Goal: Task Accomplishment & Management: Manage account settings

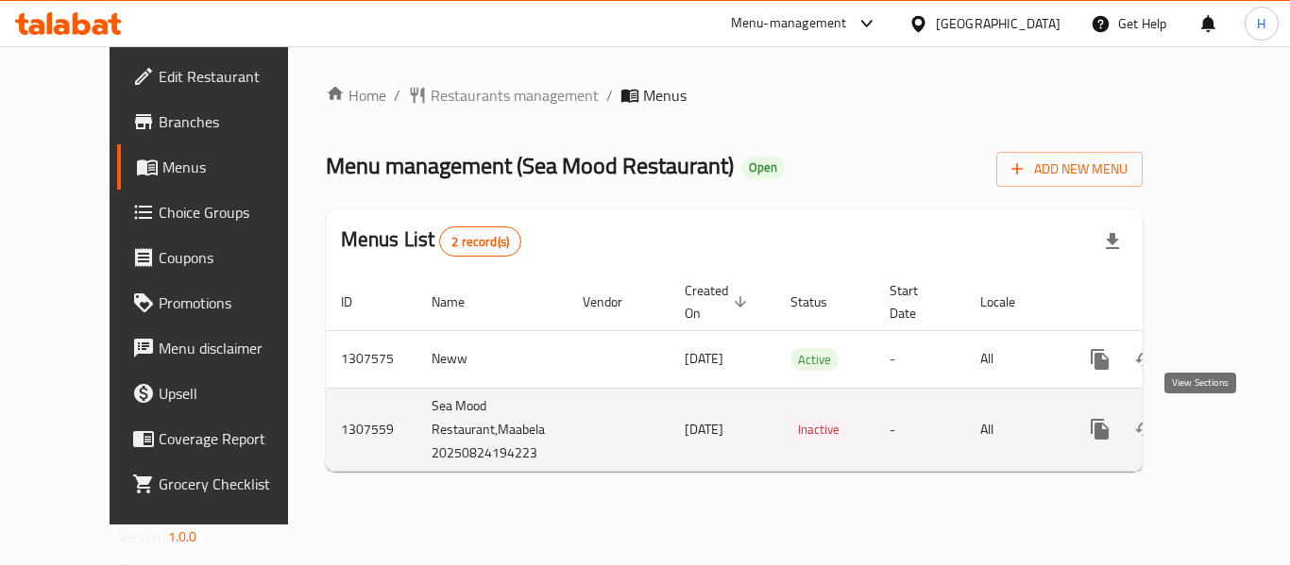
click at [1224, 418] on icon "enhanced table" at bounding box center [1235, 429] width 23 height 23
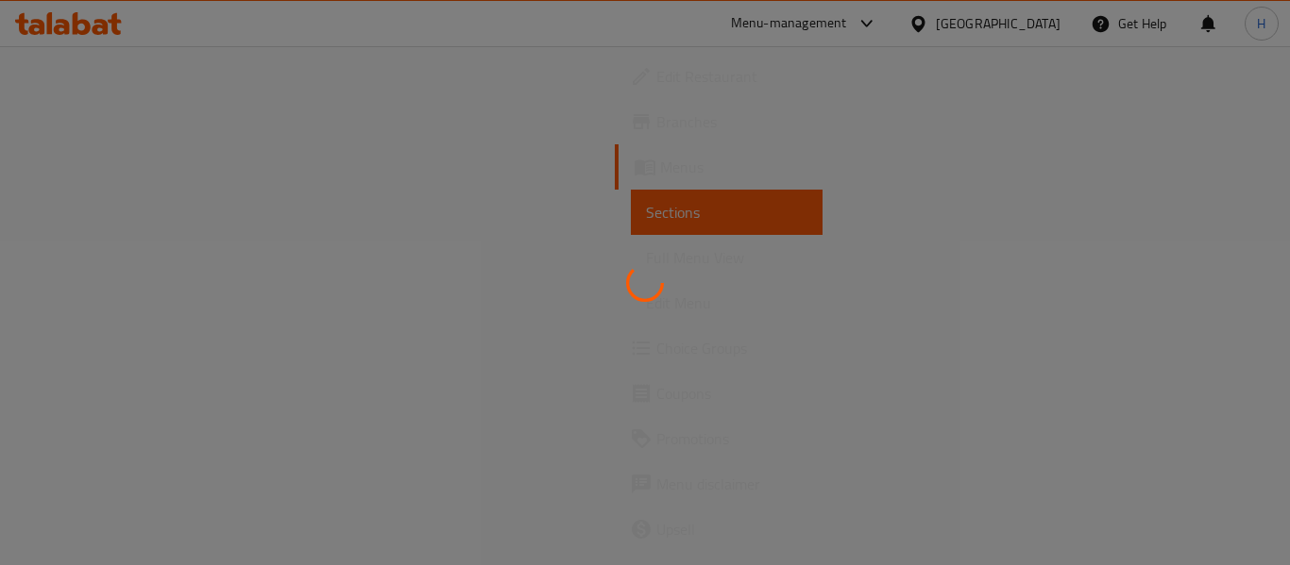
click at [676, 327] on div at bounding box center [645, 282] width 1290 height 565
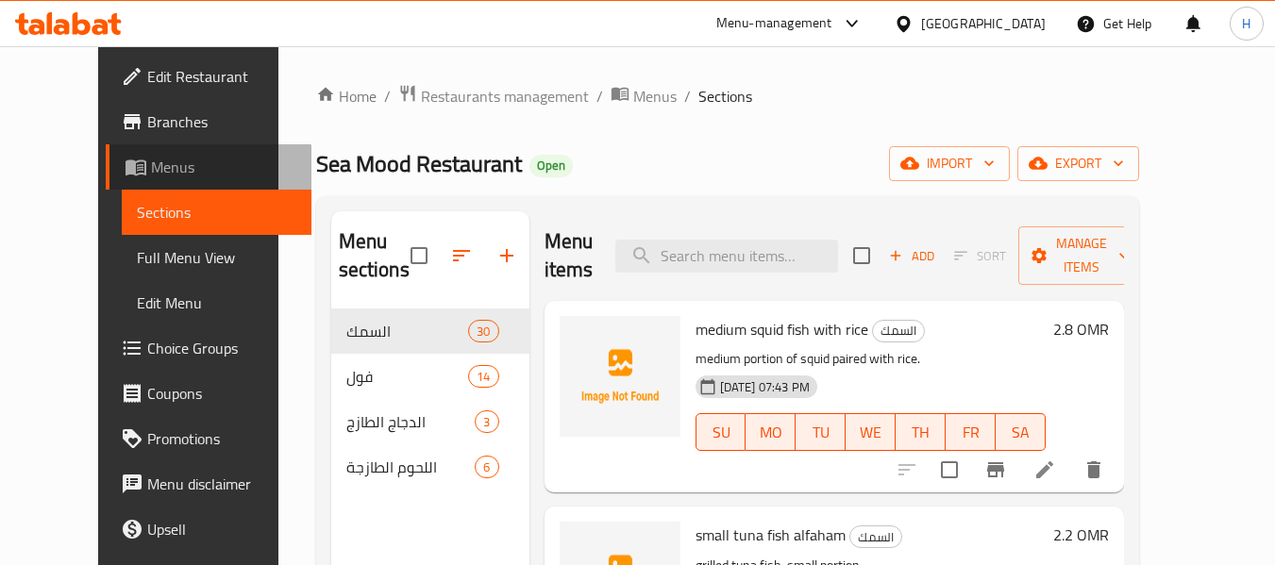
click at [111, 180] on link "Menus" at bounding box center [209, 166] width 206 height 45
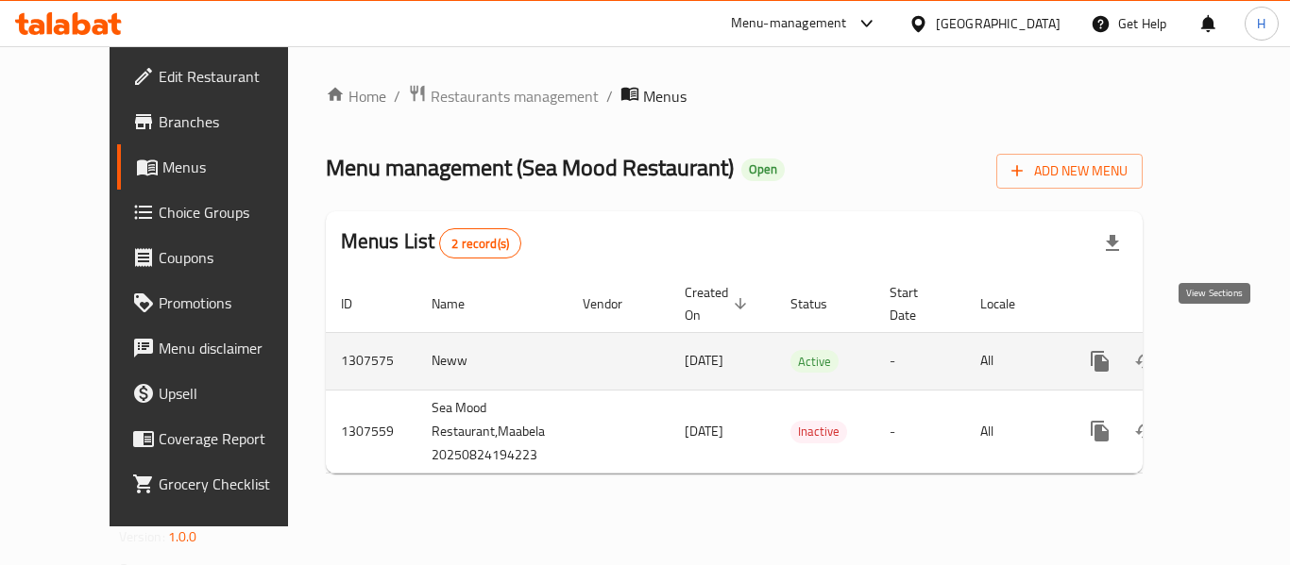
click at [1224, 350] on icon "enhanced table" at bounding box center [1235, 361] width 23 height 23
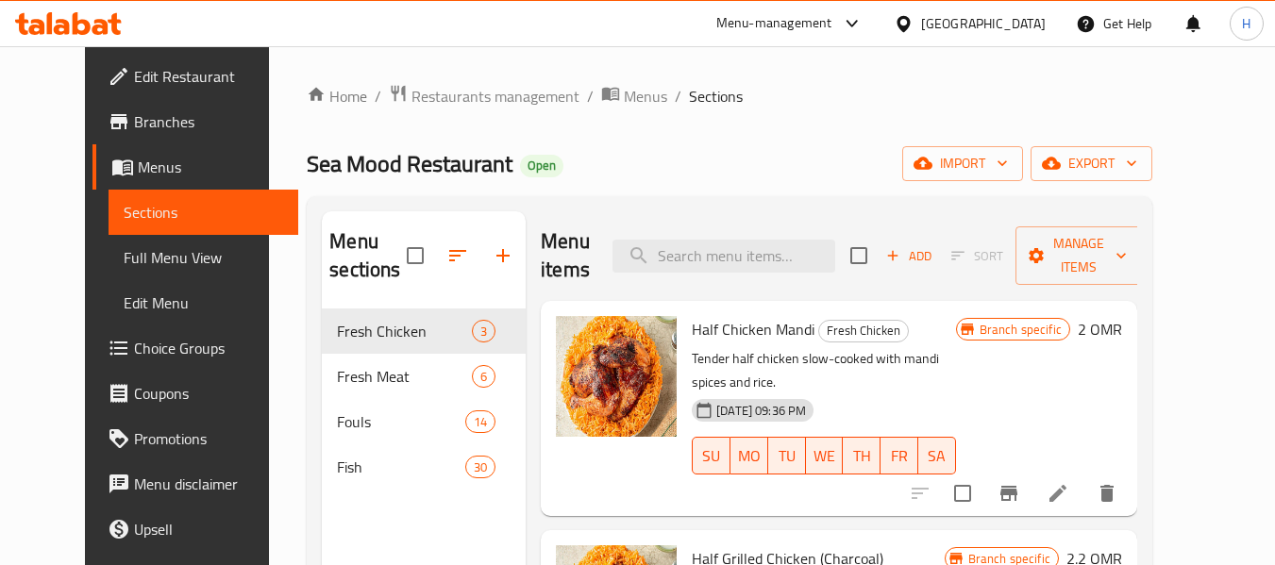
click at [89, 19] on icon at bounding box center [68, 23] width 107 height 23
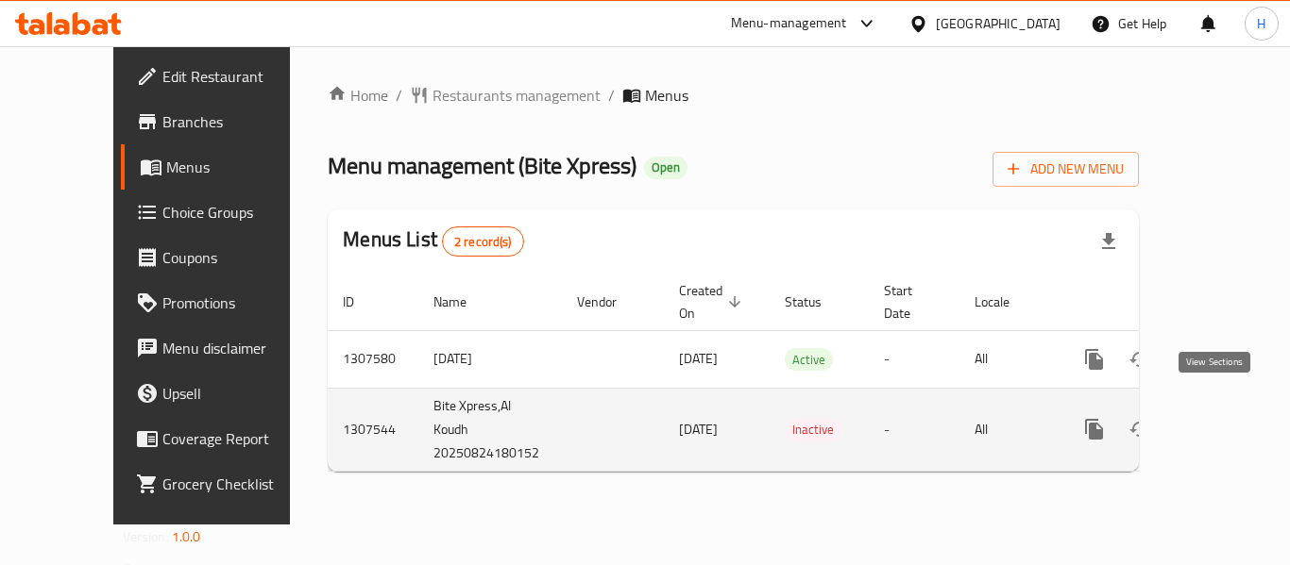
click at [1219, 418] on icon "enhanced table" at bounding box center [1230, 429] width 23 height 23
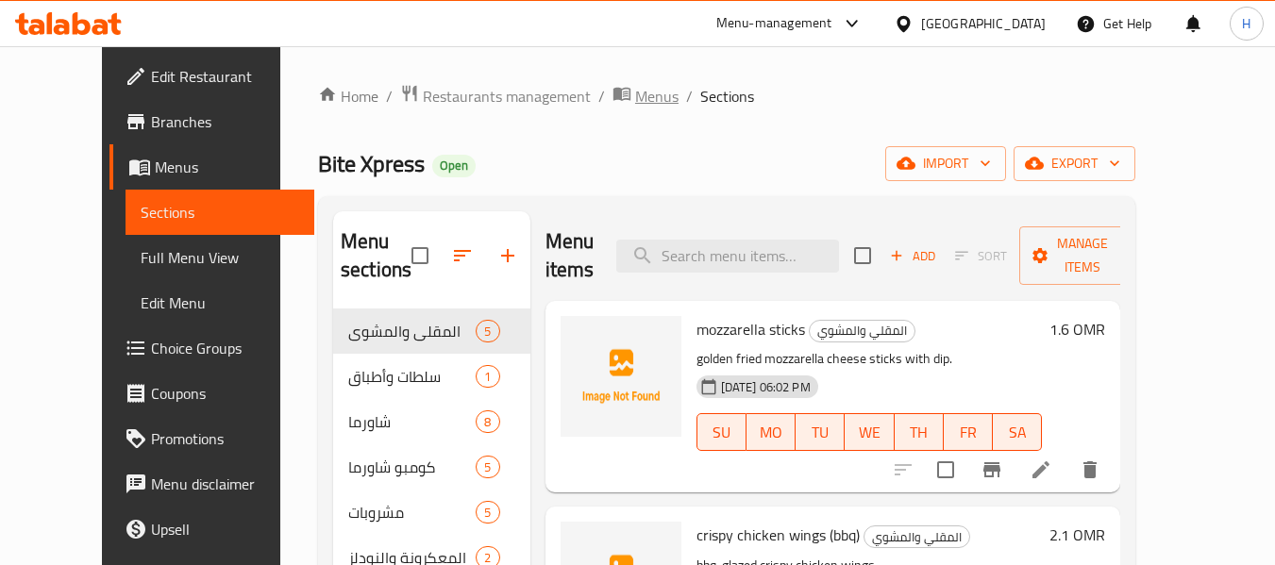
click at [635, 88] on span "Menus" at bounding box center [656, 96] width 43 height 23
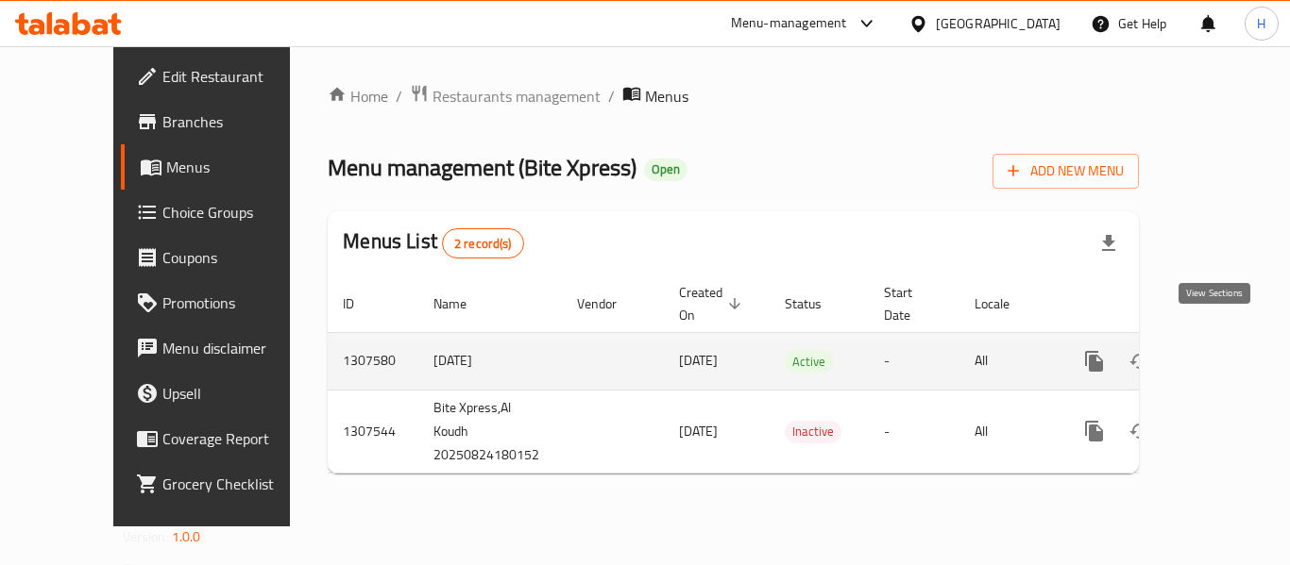
click at [1221, 350] on icon "enhanced table" at bounding box center [1230, 361] width 23 height 23
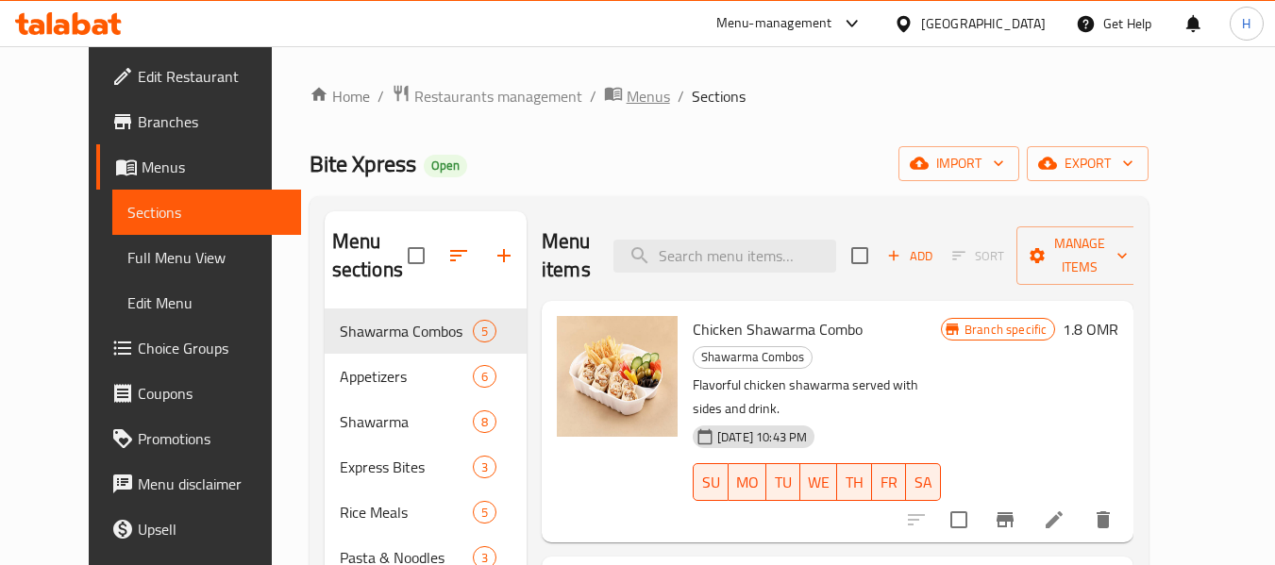
click at [627, 96] on span "Menus" at bounding box center [648, 96] width 43 height 23
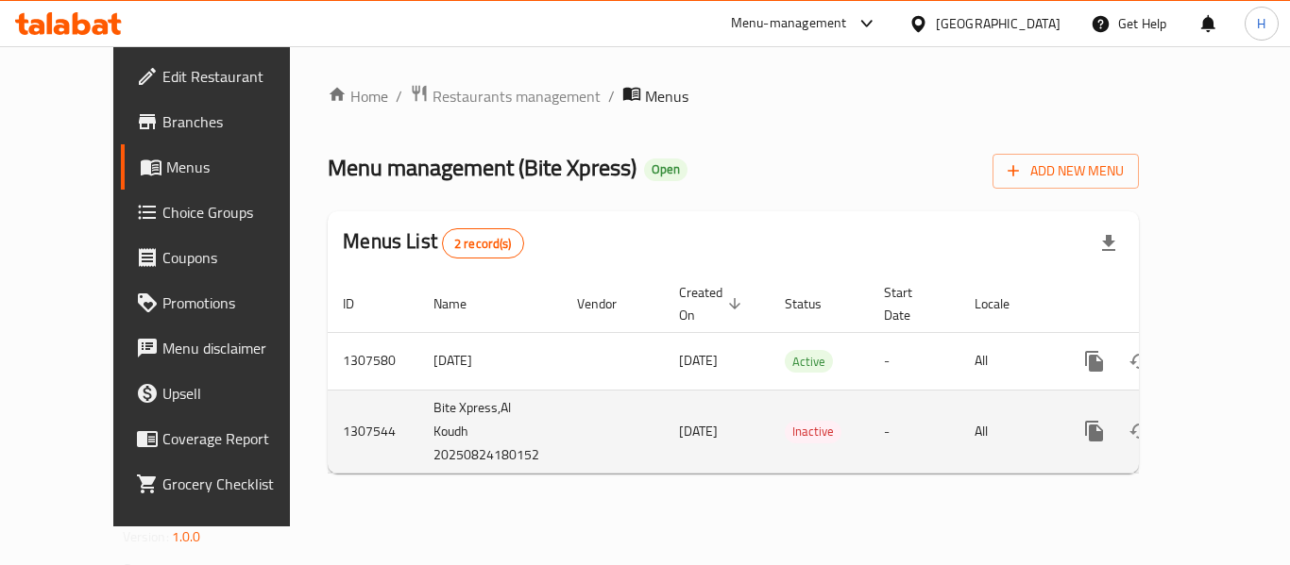
click at [1207, 409] on link "enhanced table" at bounding box center [1229, 431] width 45 height 45
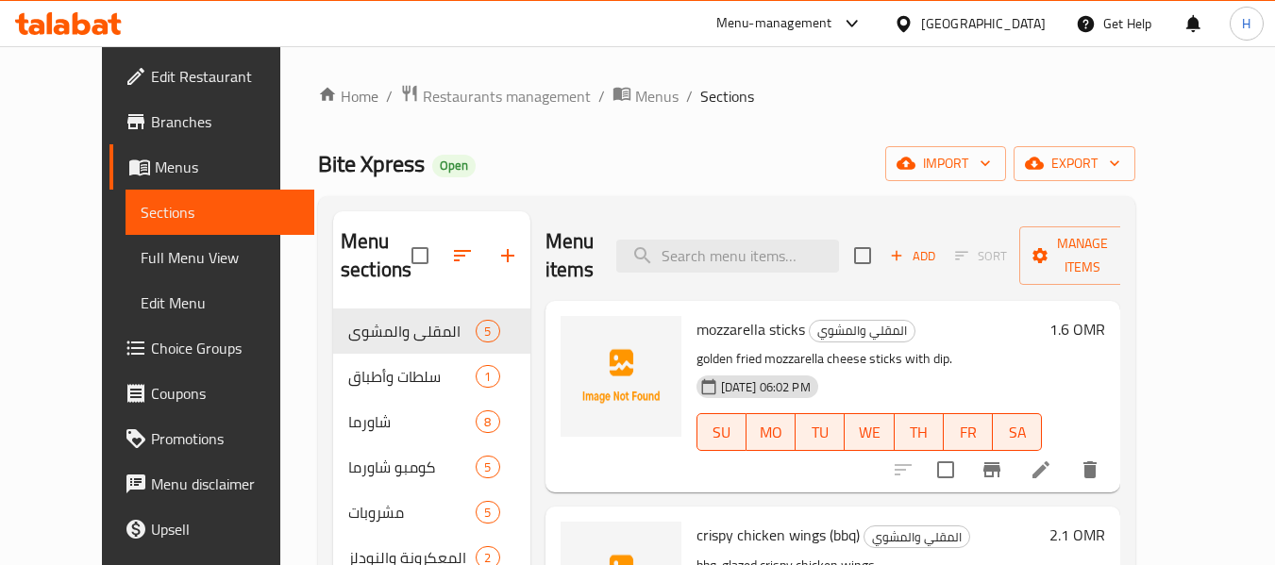
click at [52, 14] on icon at bounding box center [50, 23] width 6 height 22
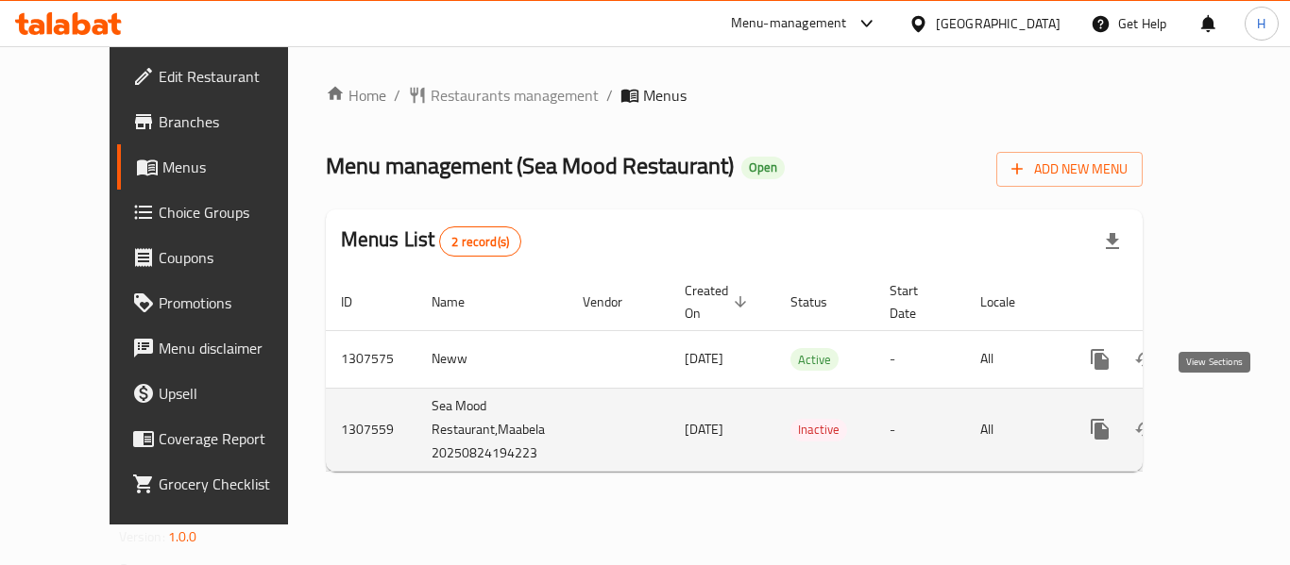
click at [1227, 421] on icon "enhanced table" at bounding box center [1235, 429] width 17 height 17
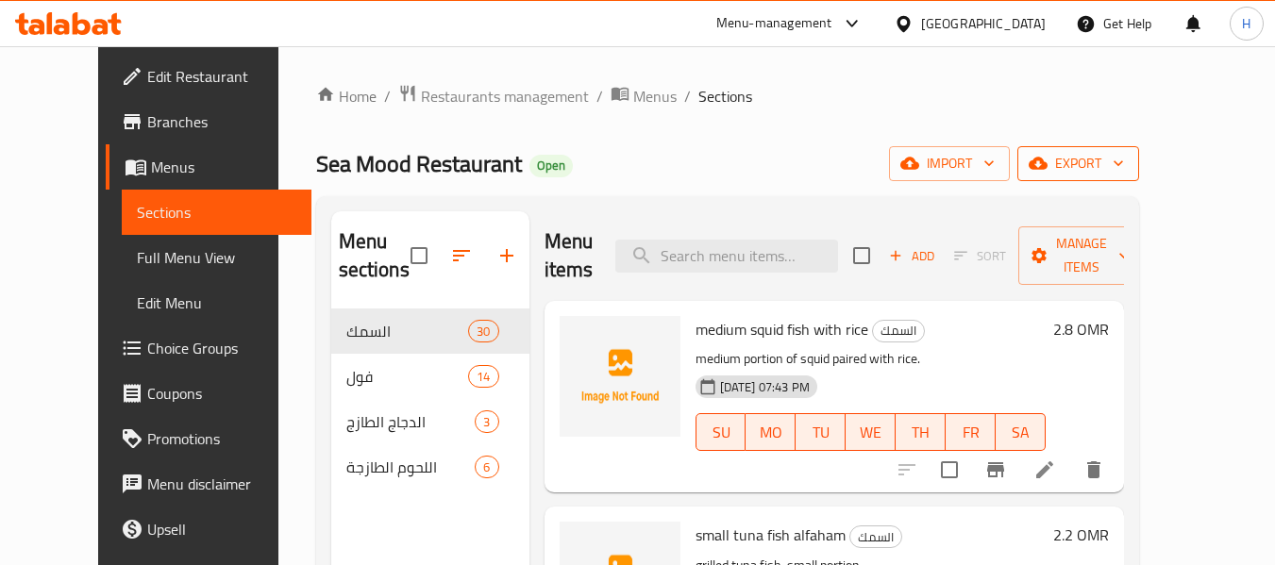
click at [1124, 153] on span "export" at bounding box center [1079, 164] width 92 height 24
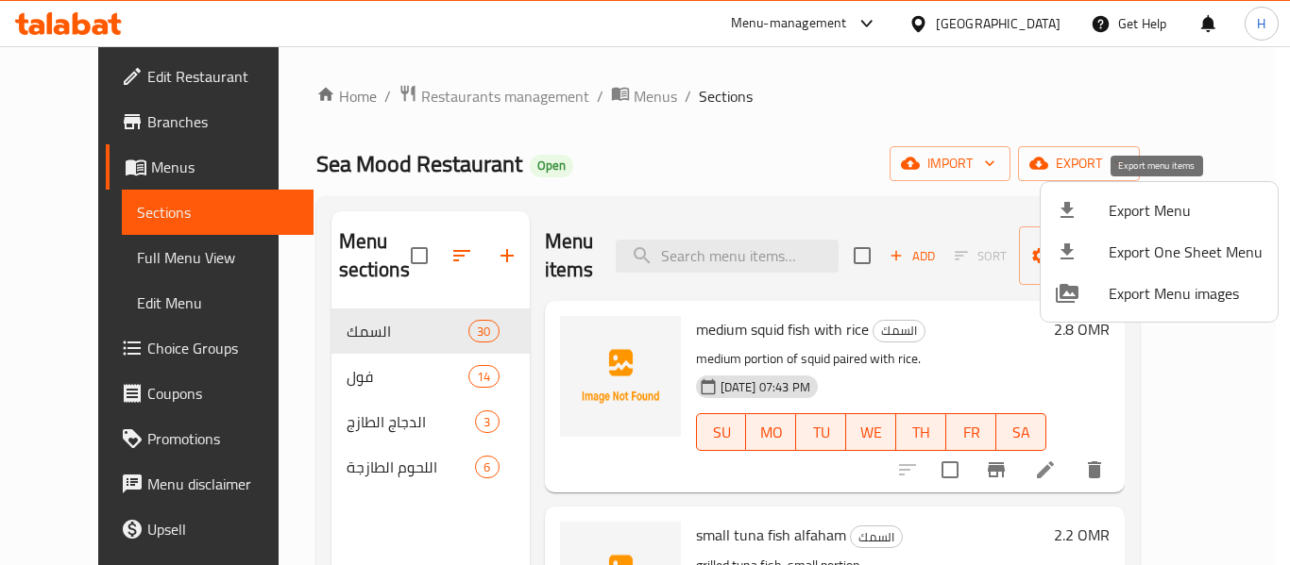
click at [1110, 213] on span "Export Menu" at bounding box center [1185, 210] width 154 height 23
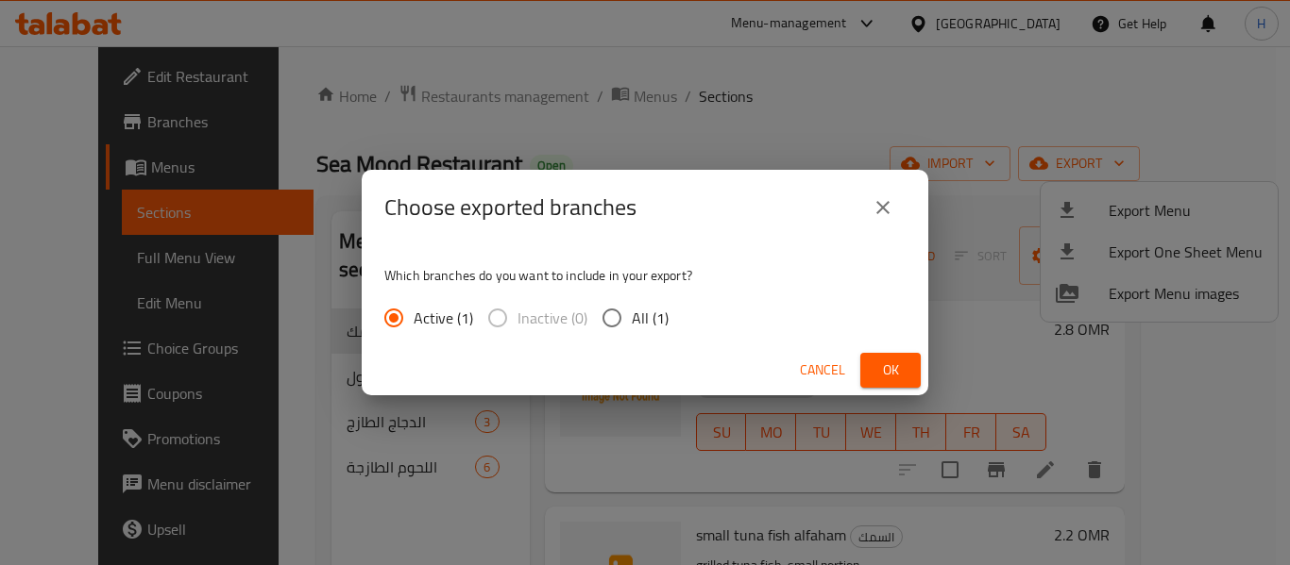
click at [615, 323] on input "All (1)" at bounding box center [612, 318] width 40 height 40
radio input "true"
click at [902, 366] on span "Ok" at bounding box center [890, 371] width 30 height 24
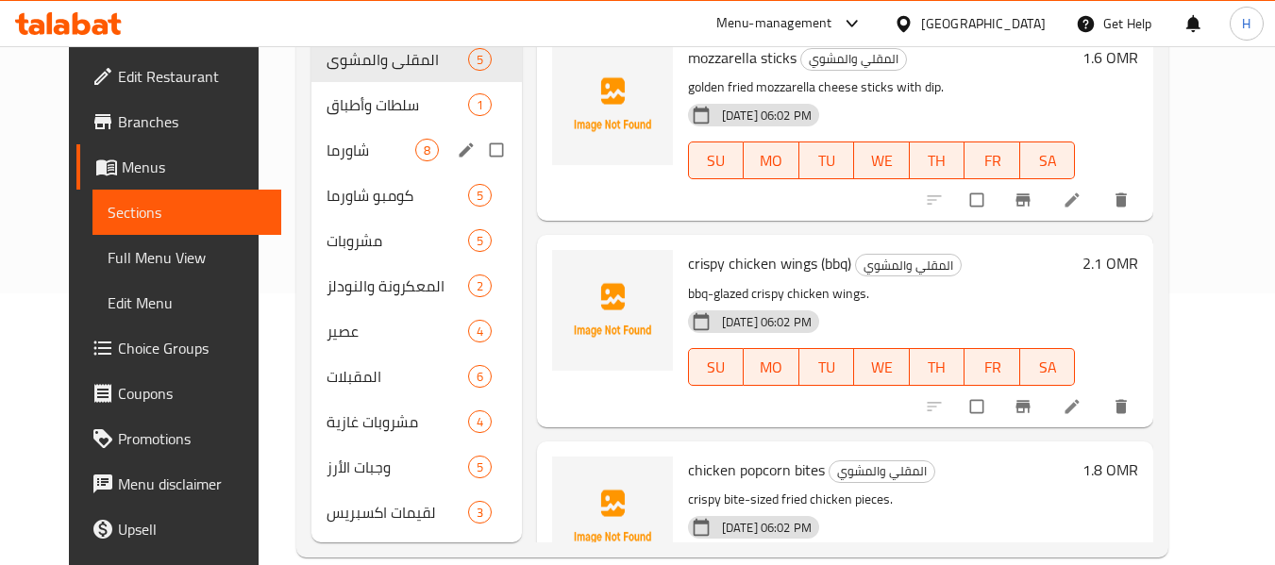
scroll to position [283, 0]
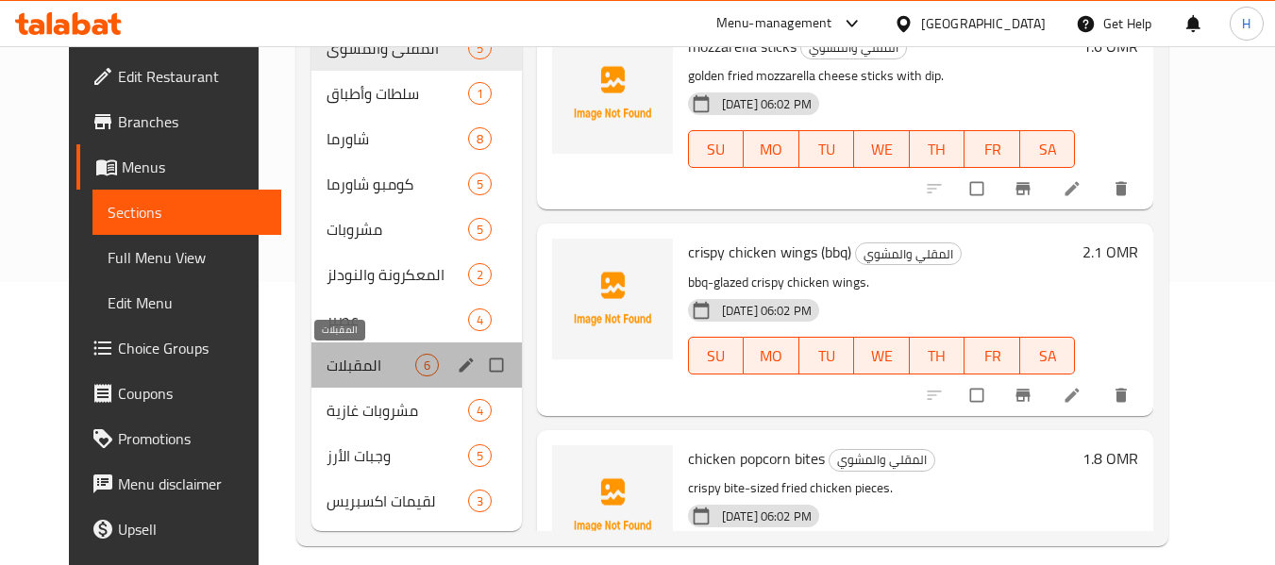
click at [341, 365] on span "المقبلات" at bounding box center [371, 365] width 89 height 23
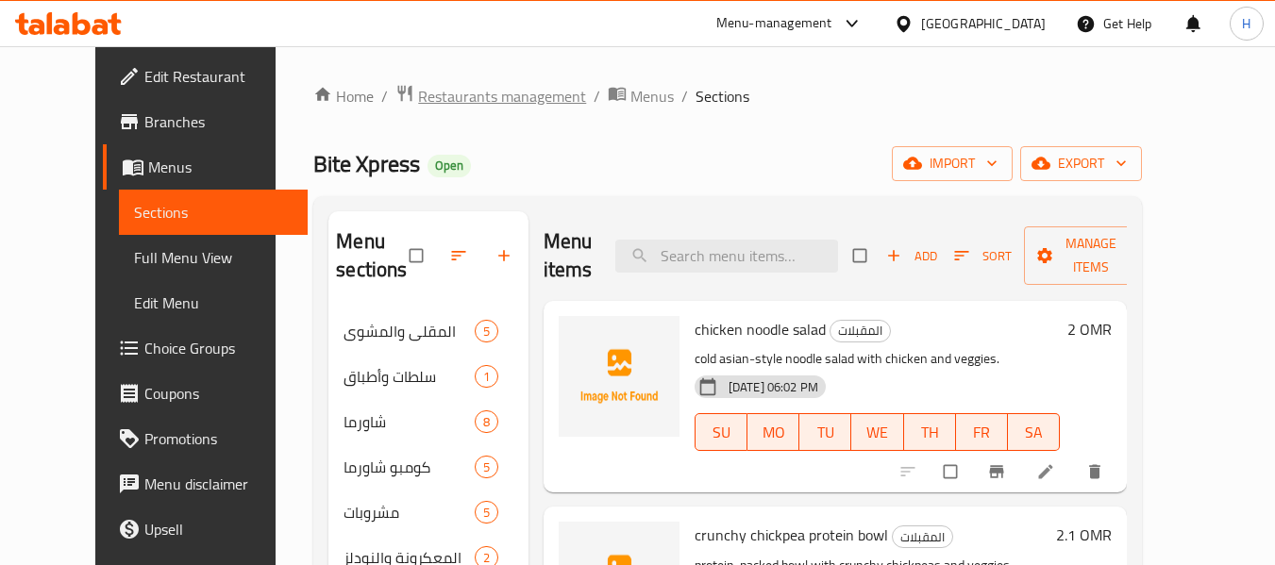
click at [428, 103] on span "Restaurants management" at bounding box center [502, 96] width 168 height 23
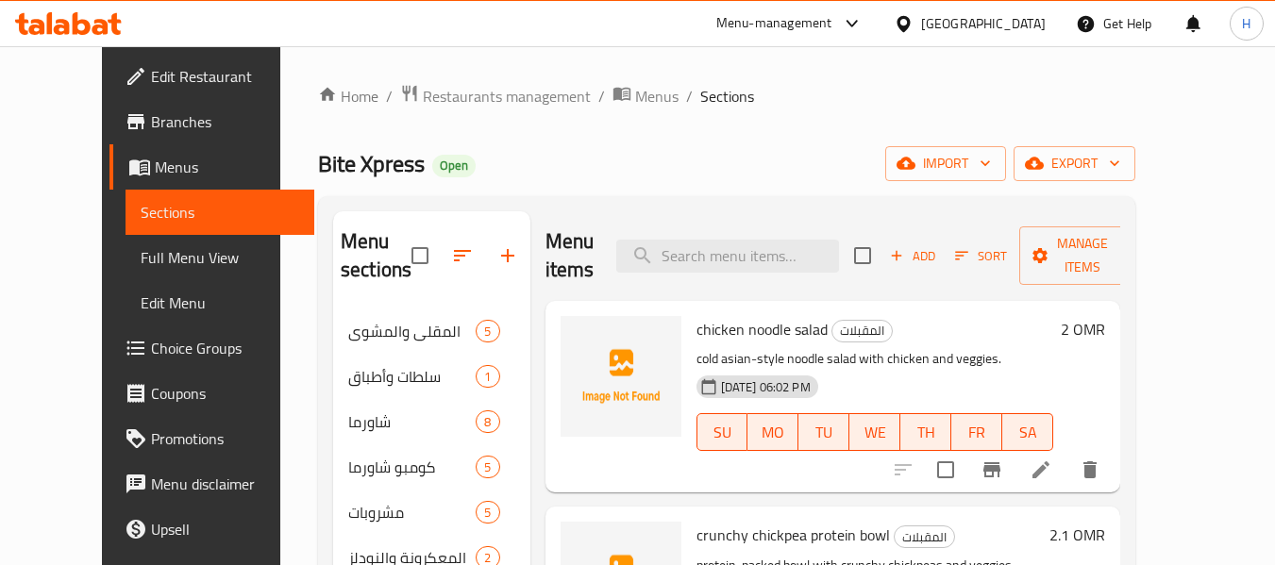
scroll to position [94, 0]
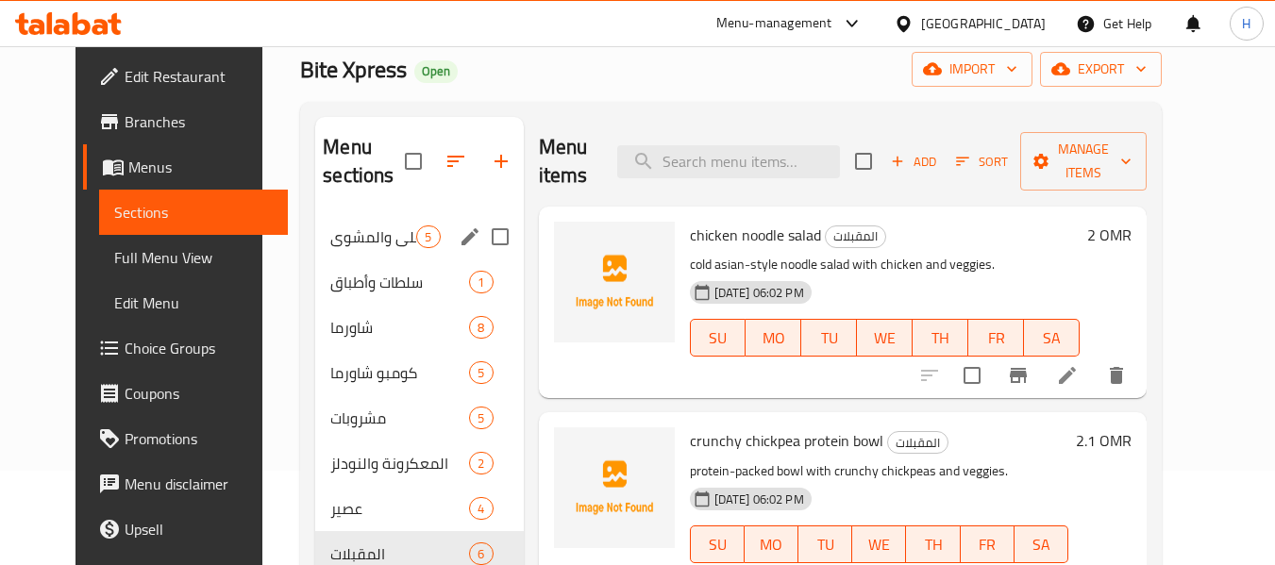
click at [362, 231] on span "المقلي والمشوي" at bounding box center [373, 237] width 86 height 23
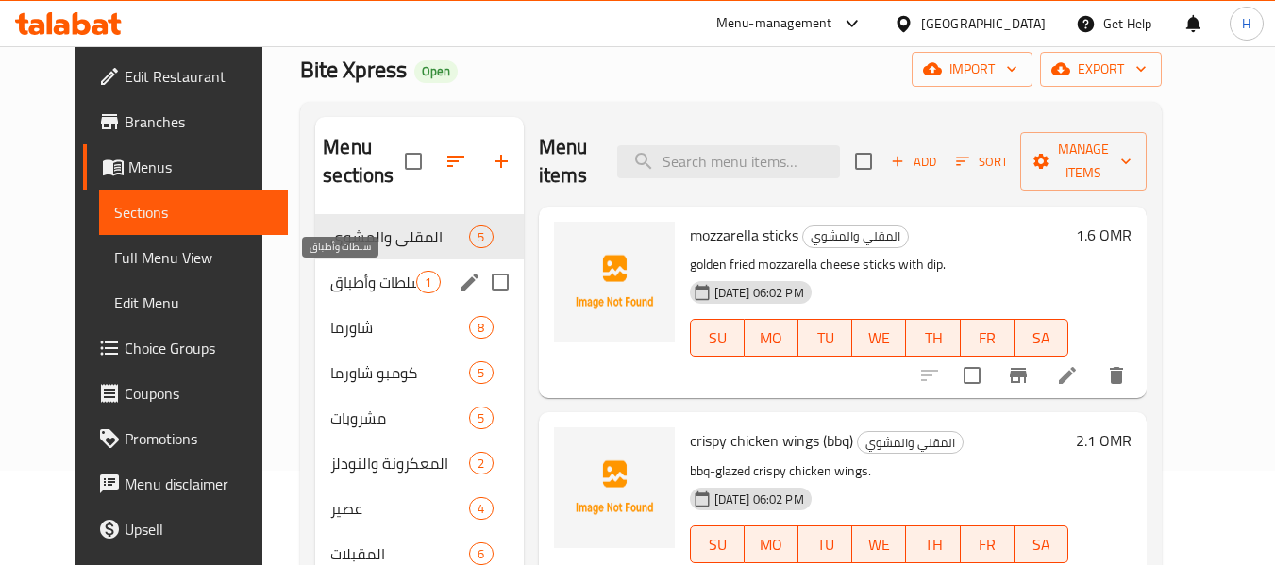
click at [343, 274] on span "سلطات وأطباق" at bounding box center [373, 282] width 86 height 23
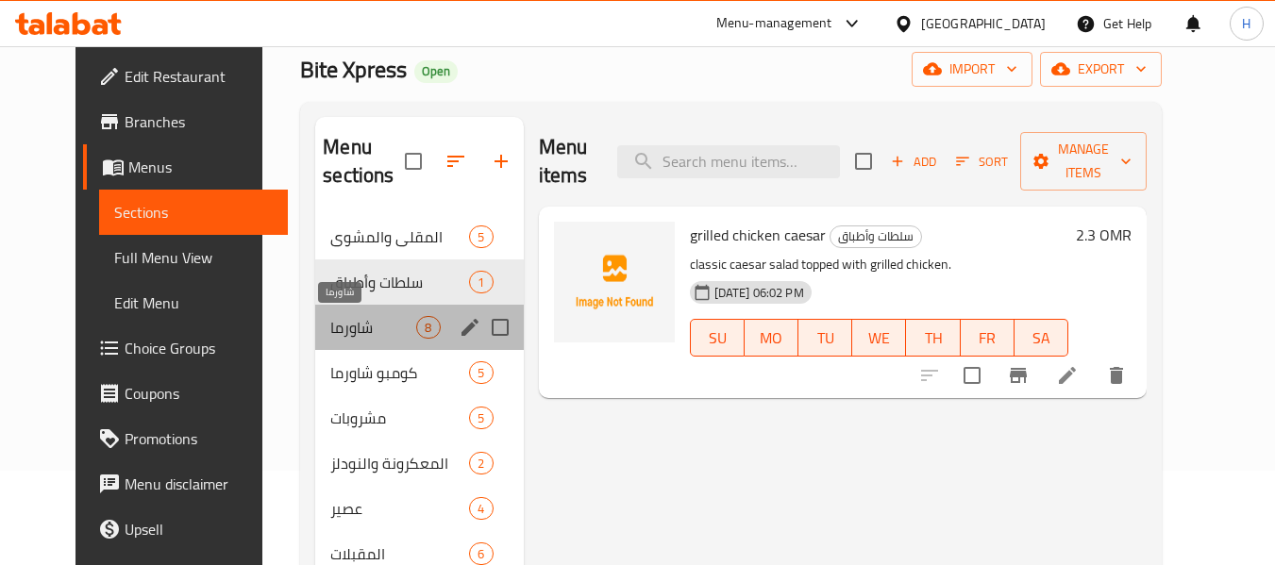
click at [330, 327] on span "شاورما" at bounding box center [373, 327] width 86 height 23
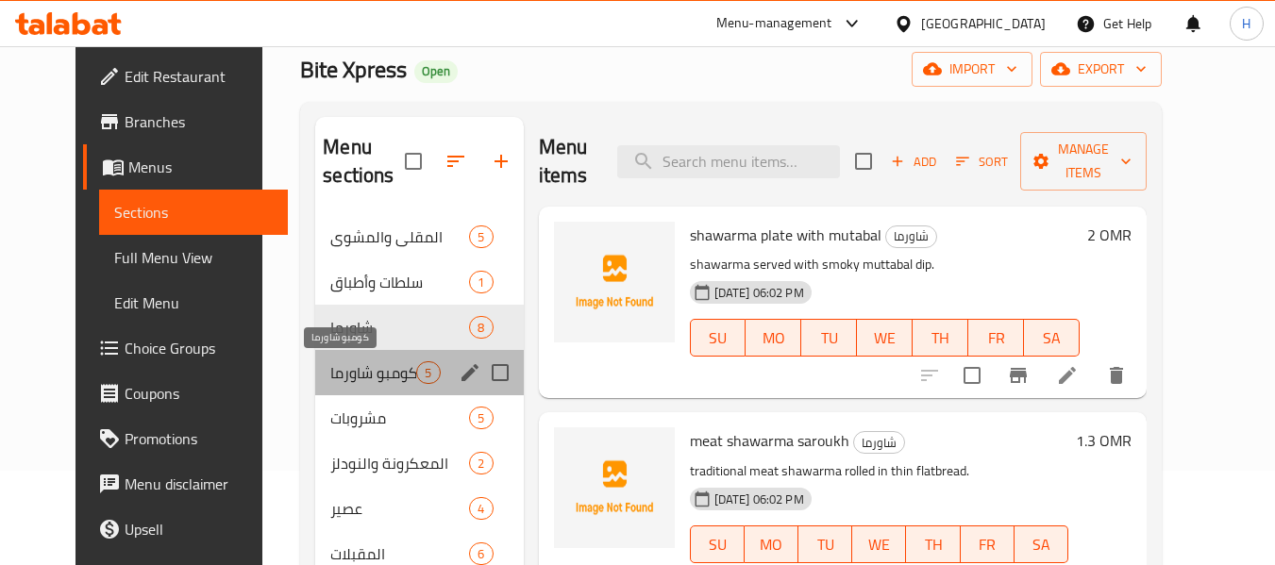
click at [338, 362] on span "كومبو شاورما" at bounding box center [373, 373] width 86 height 23
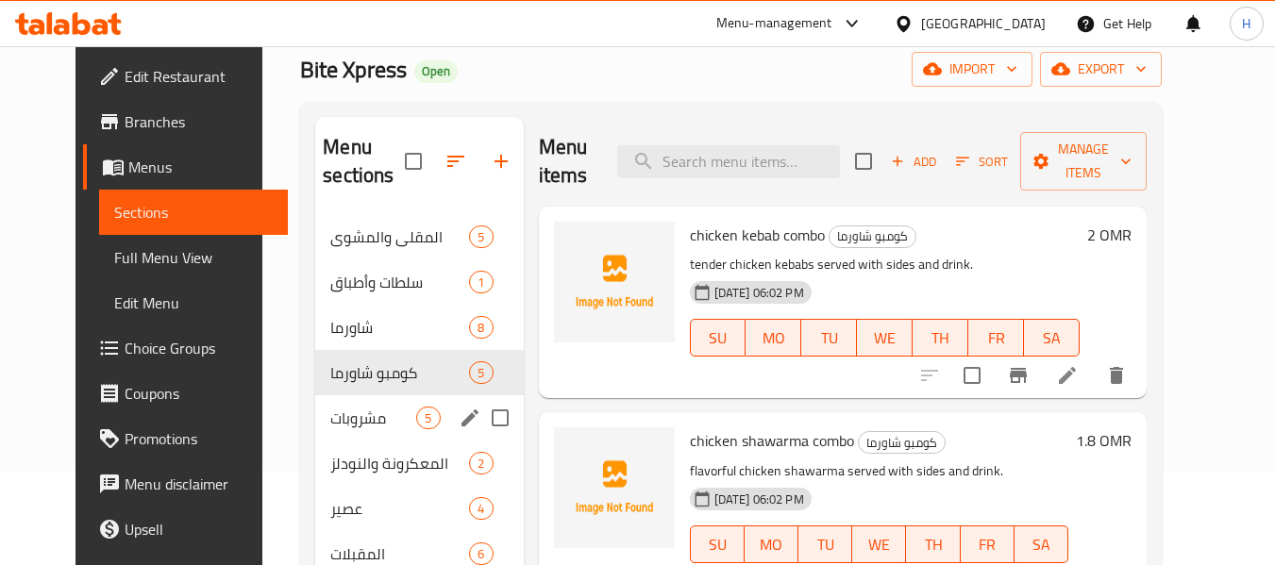
click at [333, 403] on div "مشروبات 5" at bounding box center [419, 418] width 208 height 45
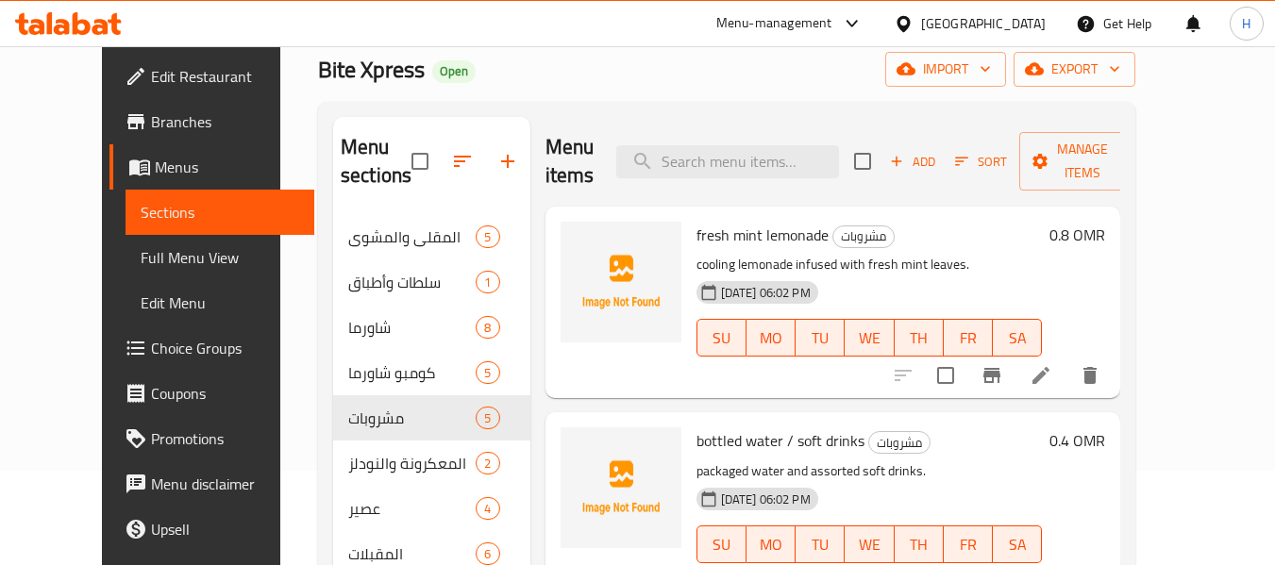
click at [89, 25] on icon at bounding box center [82, 23] width 18 height 23
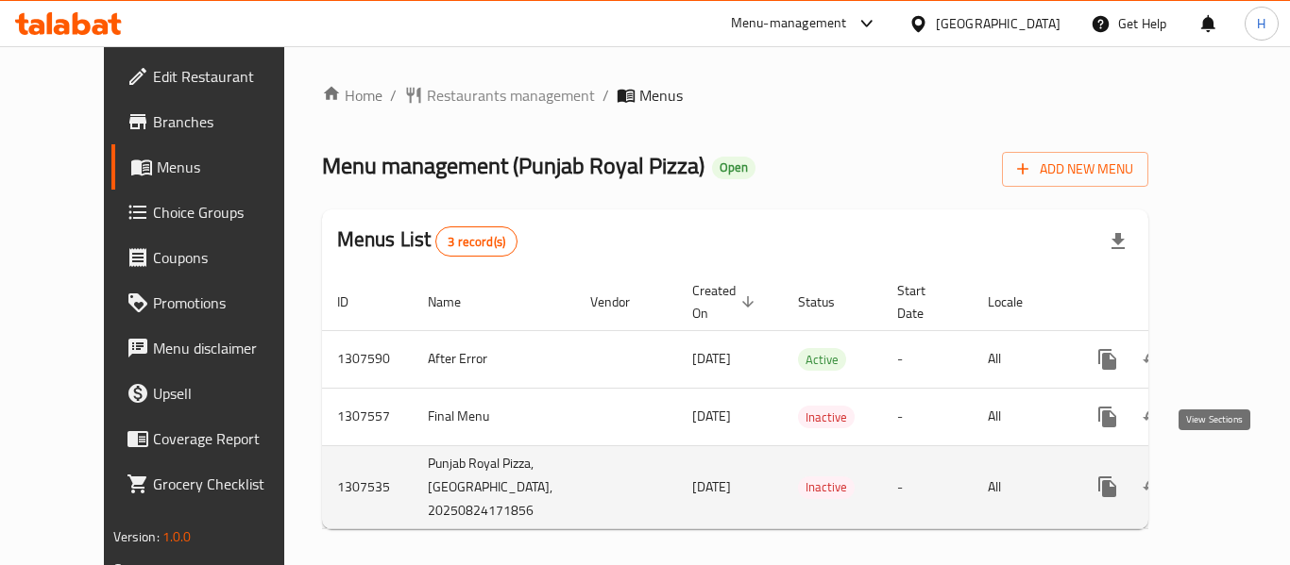
click at [1228, 464] on link "enhanced table" at bounding box center [1243, 486] width 45 height 45
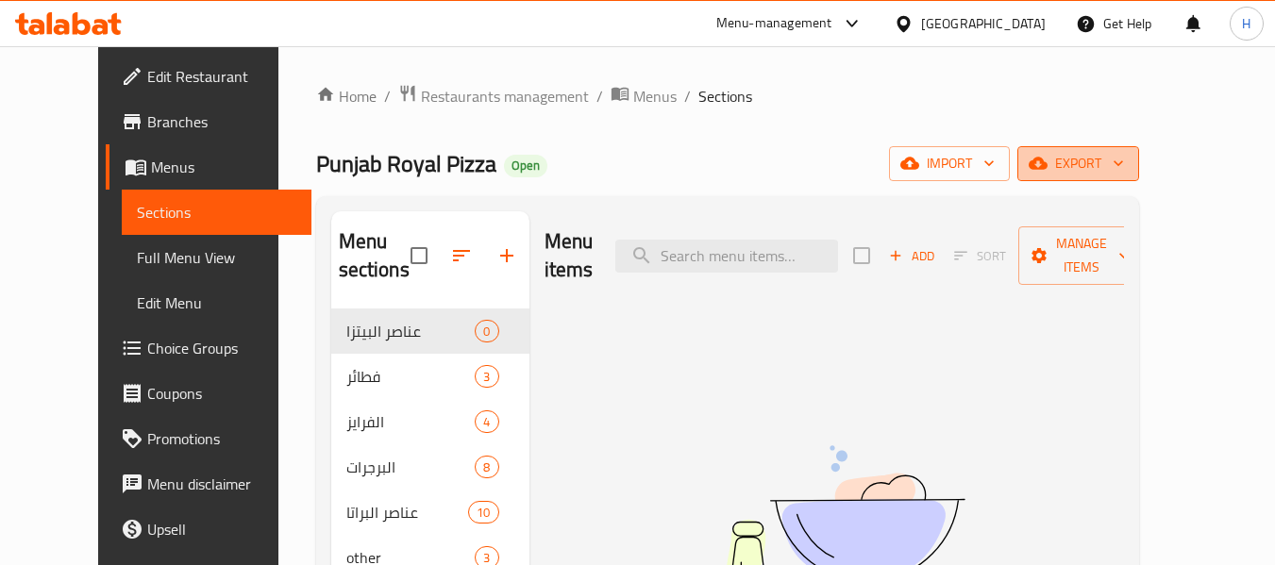
click at [1124, 153] on span "export" at bounding box center [1079, 164] width 92 height 24
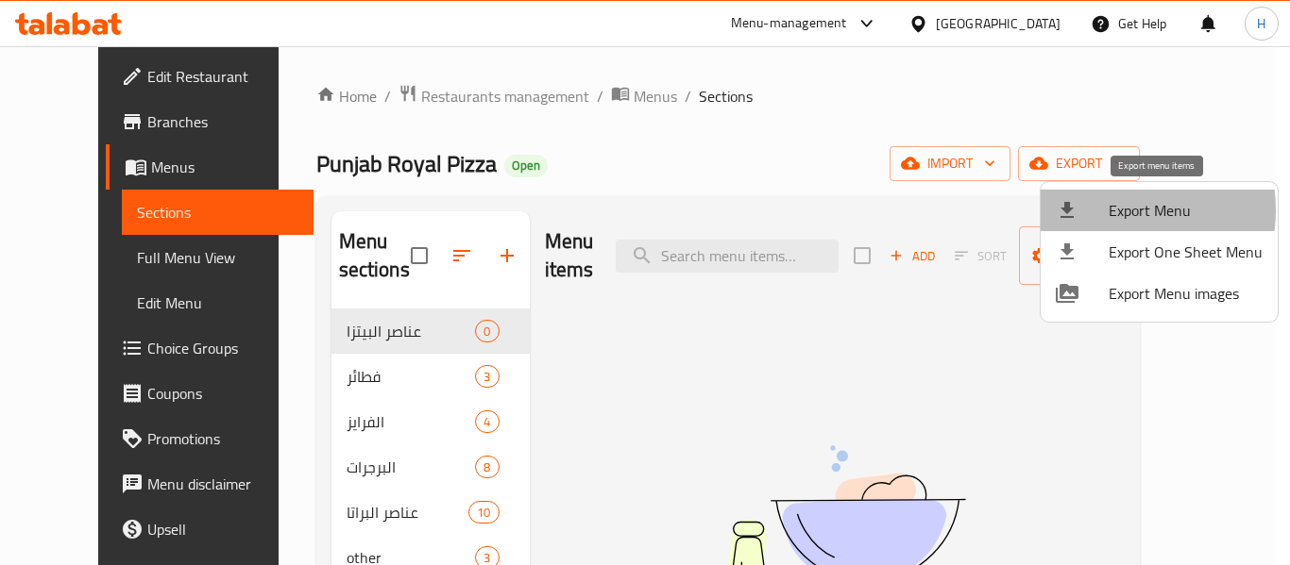
click at [1101, 211] on div at bounding box center [1081, 210] width 53 height 23
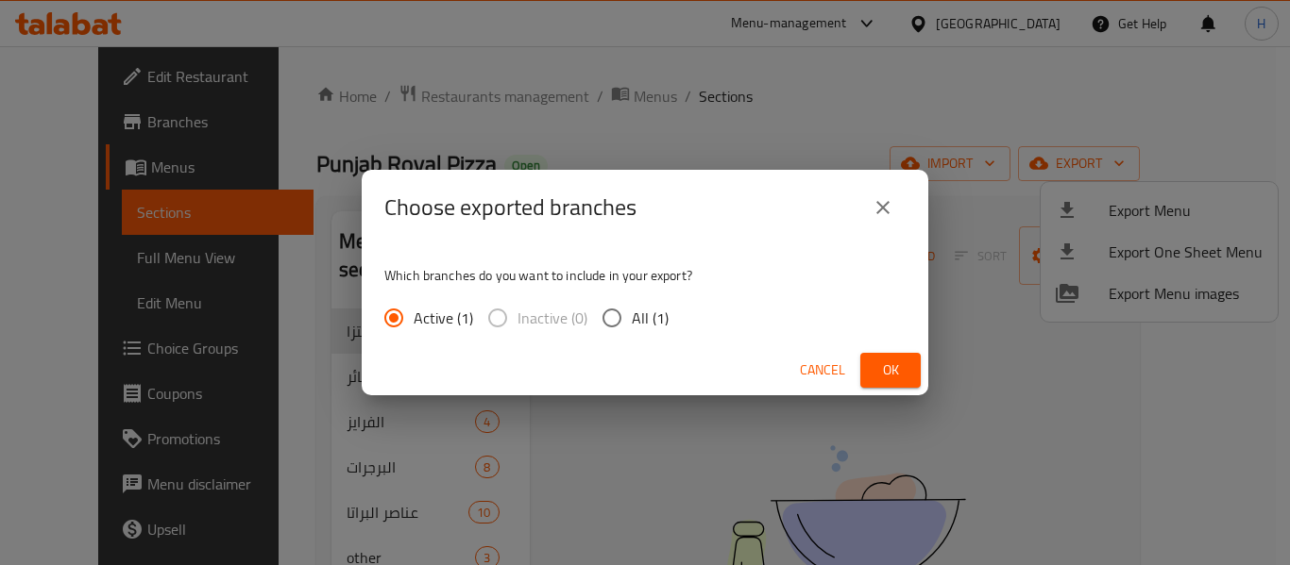
click at [665, 313] on span "All (1)" at bounding box center [650, 318] width 37 height 23
click at [632, 313] on input "All (1)" at bounding box center [612, 318] width 40 height 40
radio input "true"
click at [929, 389] on div "Choose exported branches Which branches do you want to include in your export? …" at bounding box center [645, 282] width 1290 height 565
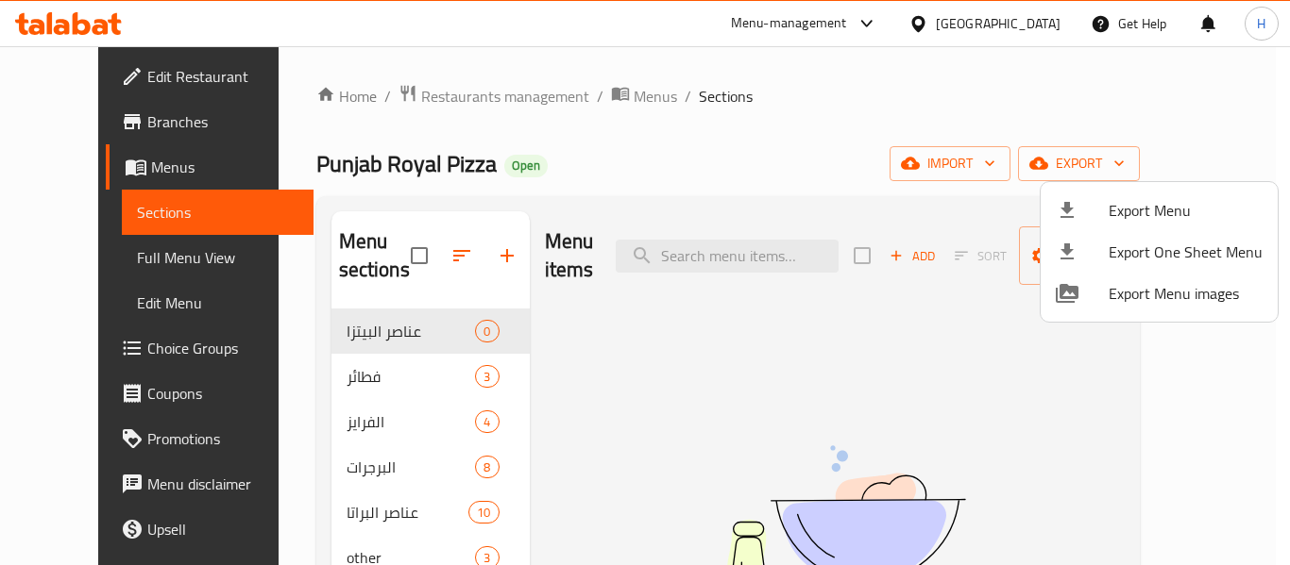
click at [910, 379] on div at bounding box center [645, 282] width 1290 height 565
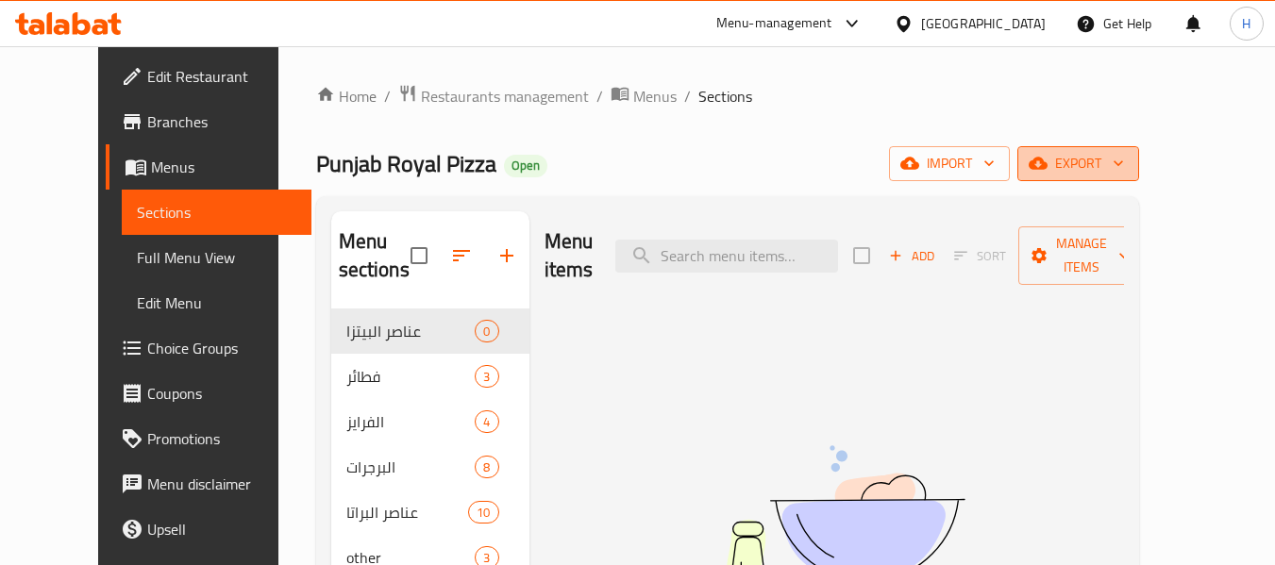
click at [1124, 161] on span "export" at bounding box center [1079, 164] width 92 height 24
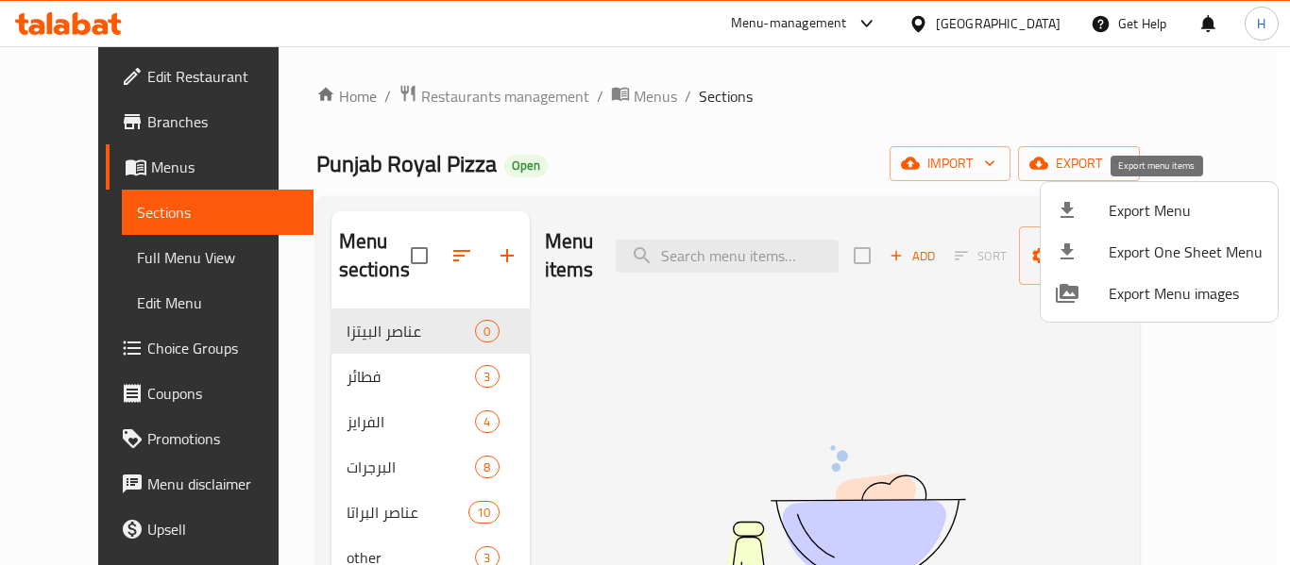
click at [1125, 204] on span "Export Menu" at bounding box center [1185, 210] width 154 height 23
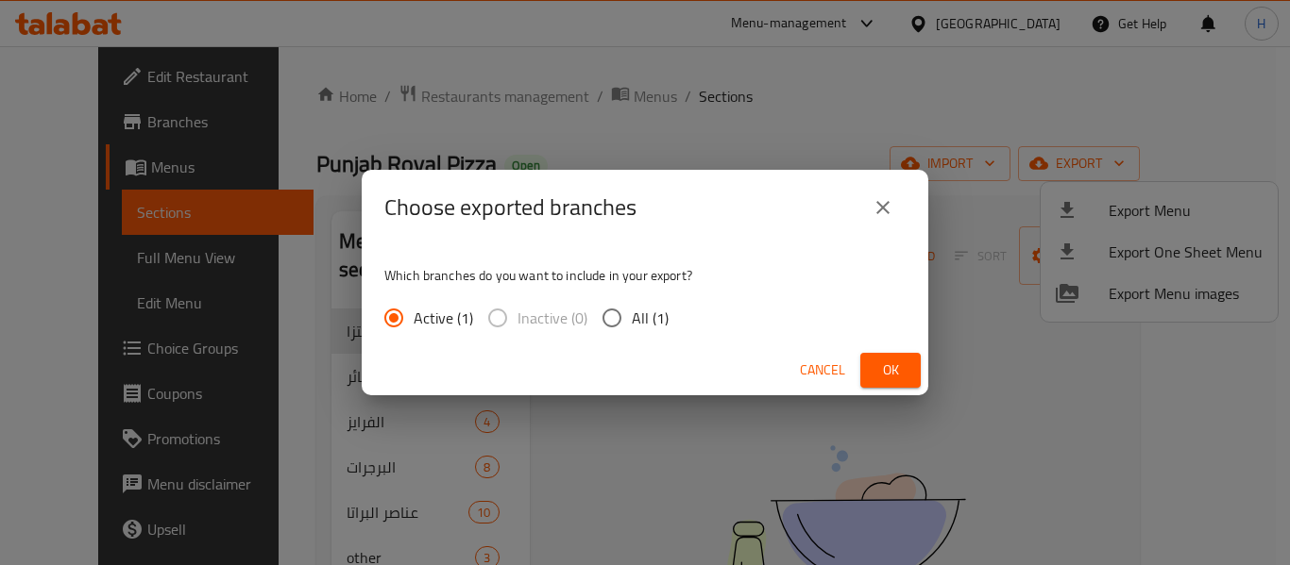
click at [658, 328] on span "All (1)" at bounding box center [650, 318] width 37 height 23
click at [632, 328] on input "All (1)" at bounding box center [612, 318] width 40 height 40
radio input "true"
click at [886, 367] on span "Ok" at bounding box center [890, 371] width 30 height 24
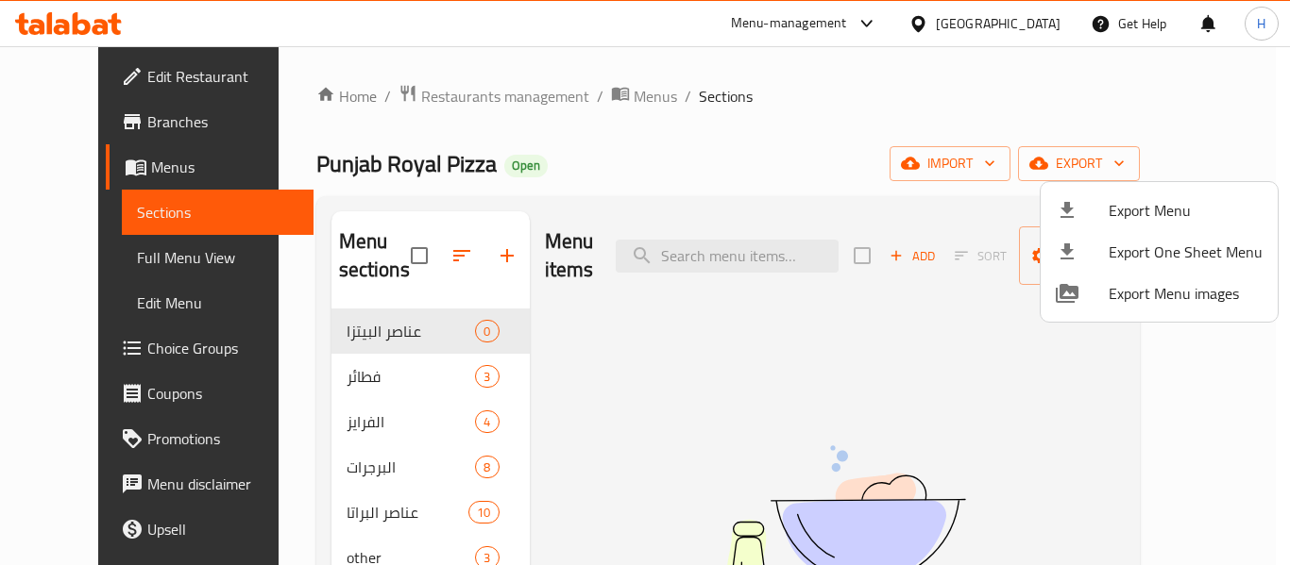
click at [575, 94] on div at bounding box center [645, 282] width 1290 height 565
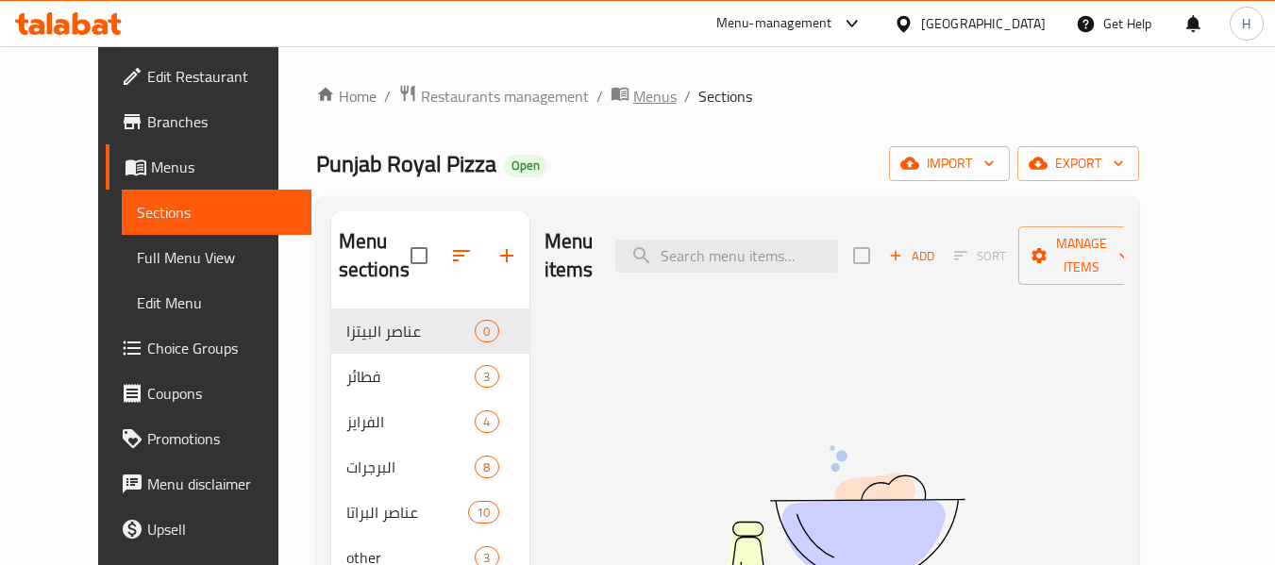
click at [633, 93] on span "Menus" at bounding box center [654, 96] width 43 height 23
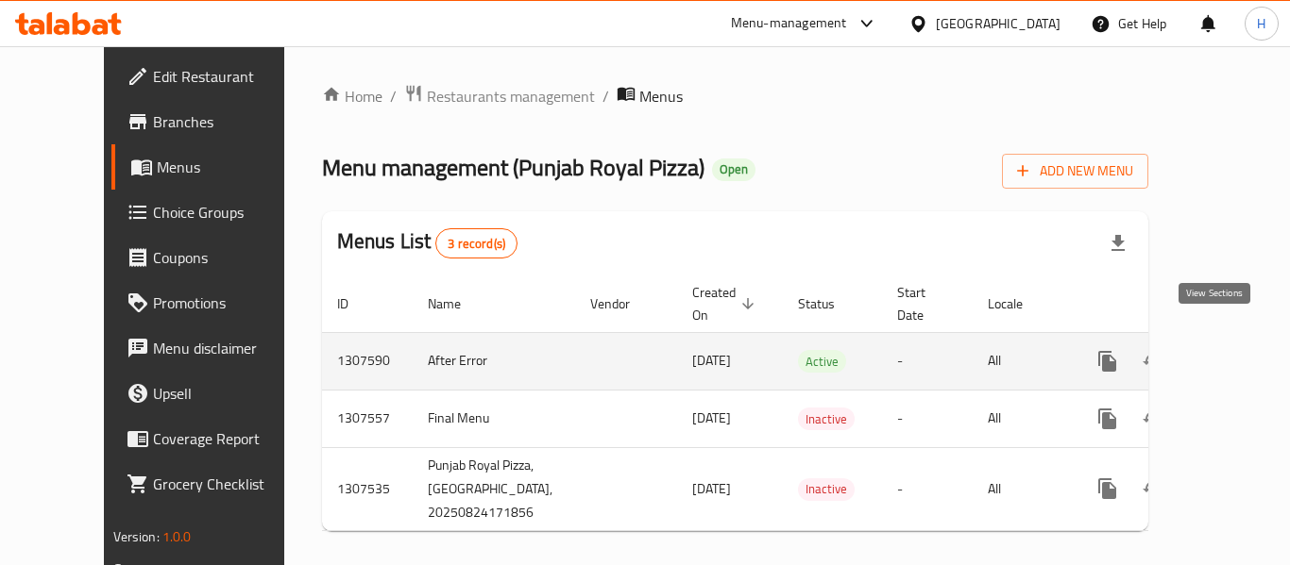
click at [1235, 353] on icon "enhanced table" at bounding box center [1243, 361] width 17 height 17
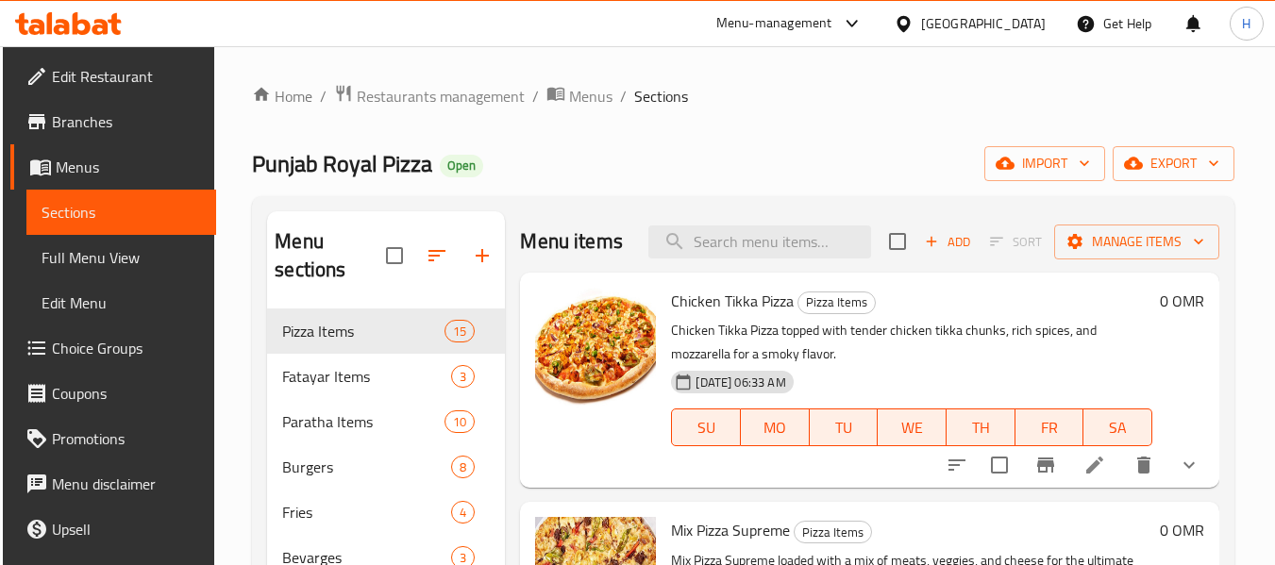
click at [69, 17] on icon at bounding box center [68, 23] width 107 height 23
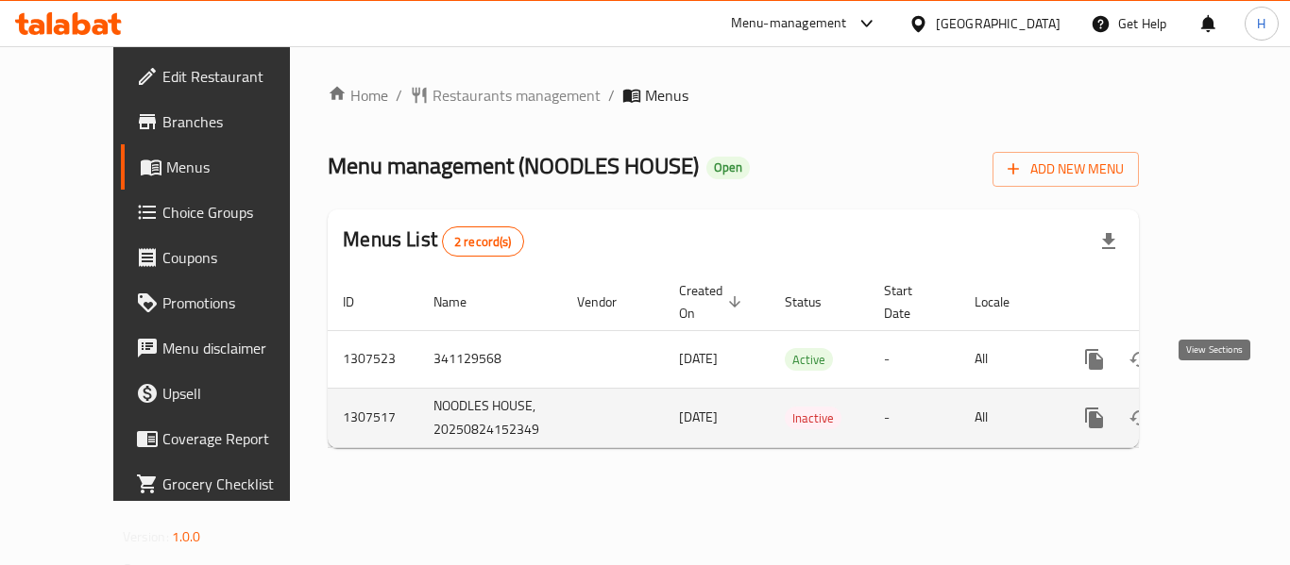
click at [1222, 410] on icon "enhanced table" at bounding box center [1230, 418] width 17 height 17
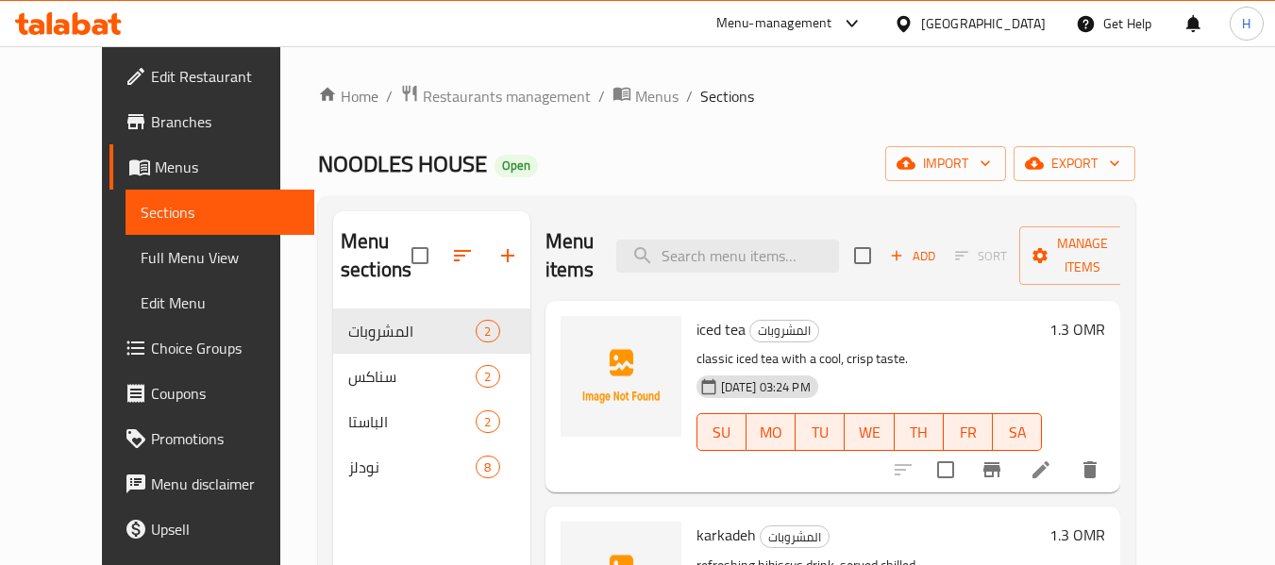
click at [1136, 142] on div "Home / Restaurants management / Menus / Sections NOODLES HOUSE Open import expo…" at bounding box center [727, 438] width 818 height 708
click at [1121, 161] on span "export" at bounding box center [1075, 164] width 92 height 24
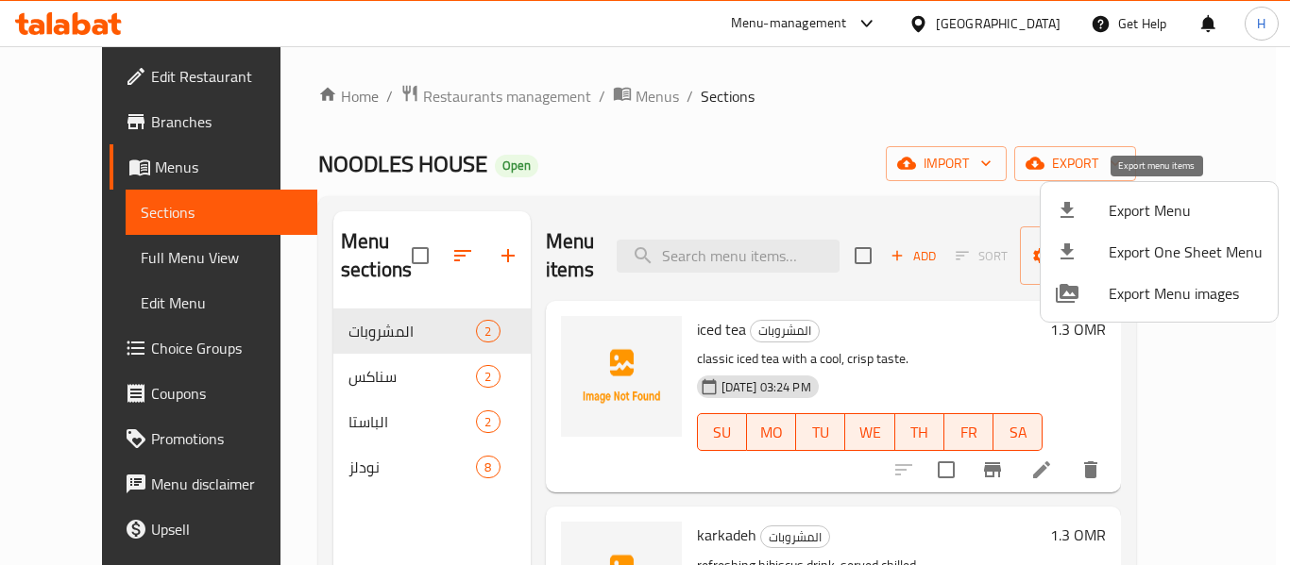
drag, startPoint x: 1122, startPoint y: 294, endPoint x: 1166, endPoint y: 208, distance: 96.7
click at [1166, 208] on ul "Export Menu Export One Sheet Menu Export Menu images" at bounding box center [1158, 252] width 237 height 140
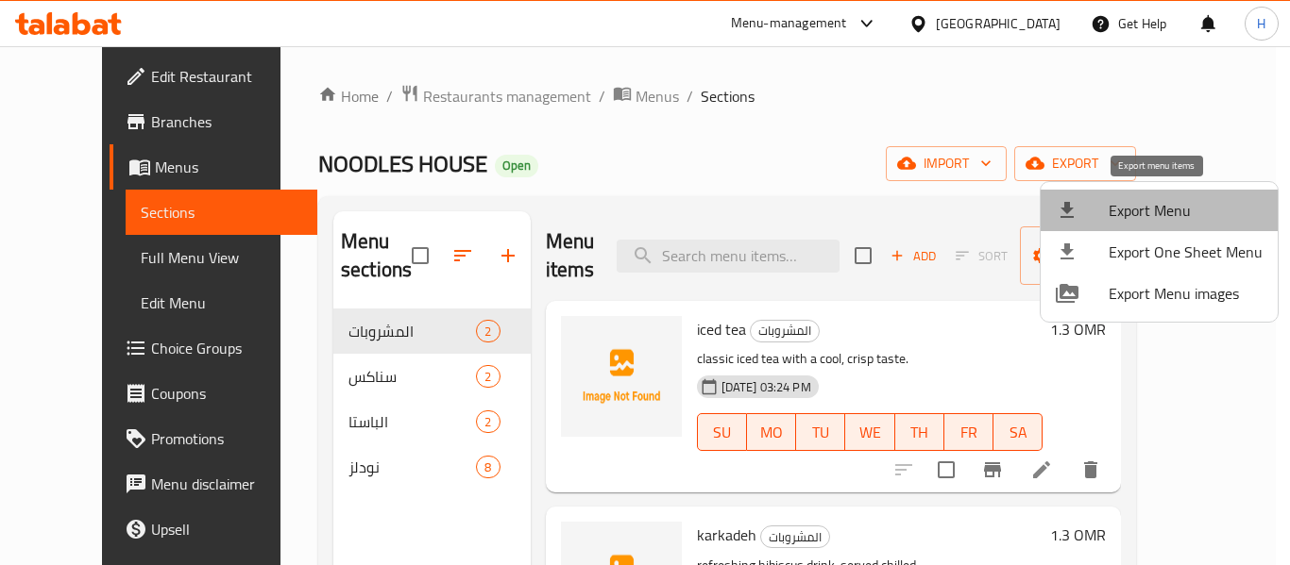
click at [1166, 208] on span "Export Menu" at bounding box center [1185, 210] width 154 height 23
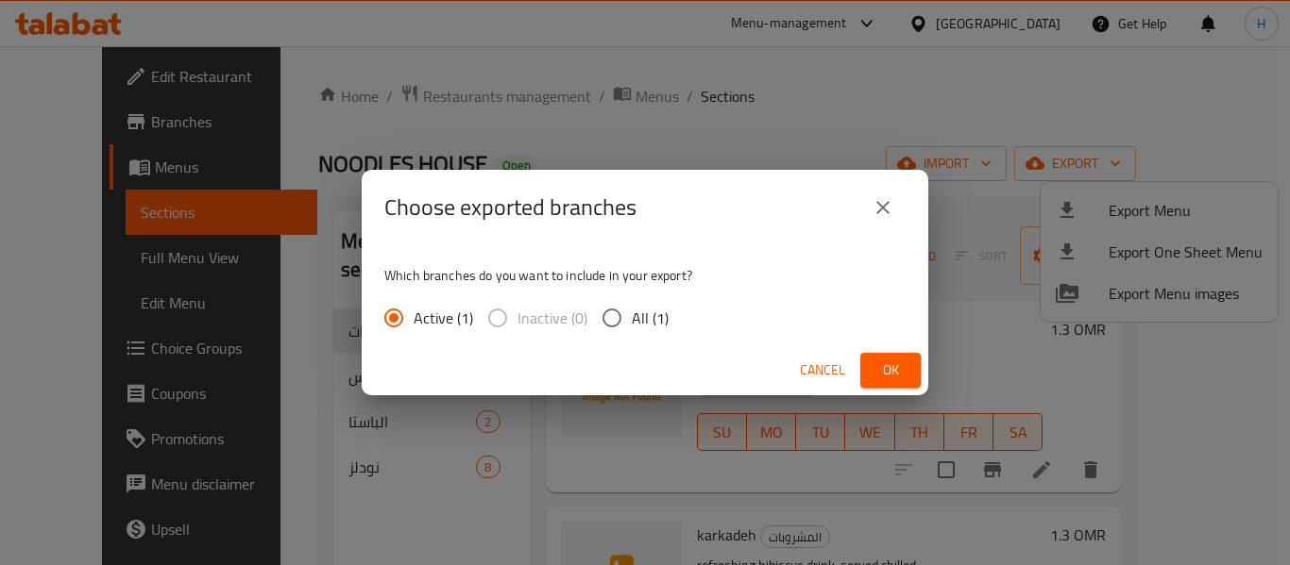
click at [655, 318] on span "All (1)" at bounding box center [650, 318] width 37 height 23
click at [632, 318] on input "All (1)" at bounding box center [612, 318] width 40 height 40
radio input "true"
click at [908, 371] on button "Ok" at bounding box center [890, 370] width 60 height 35
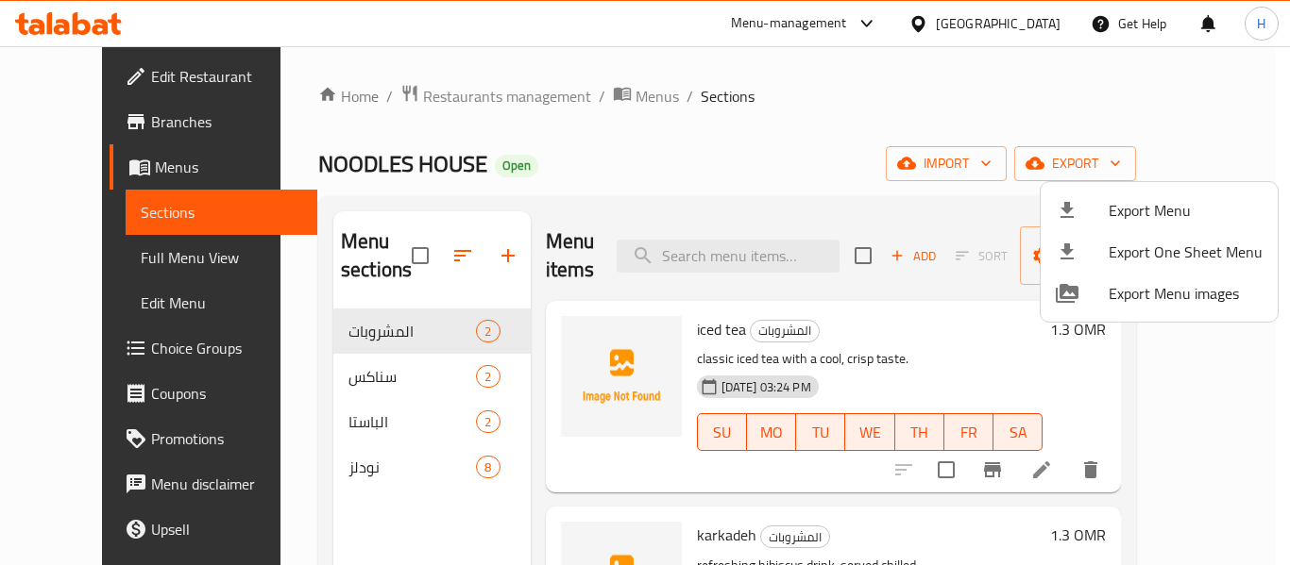
click at [79, 23] on div at bounding box center [645, 282] width 1290 height 565
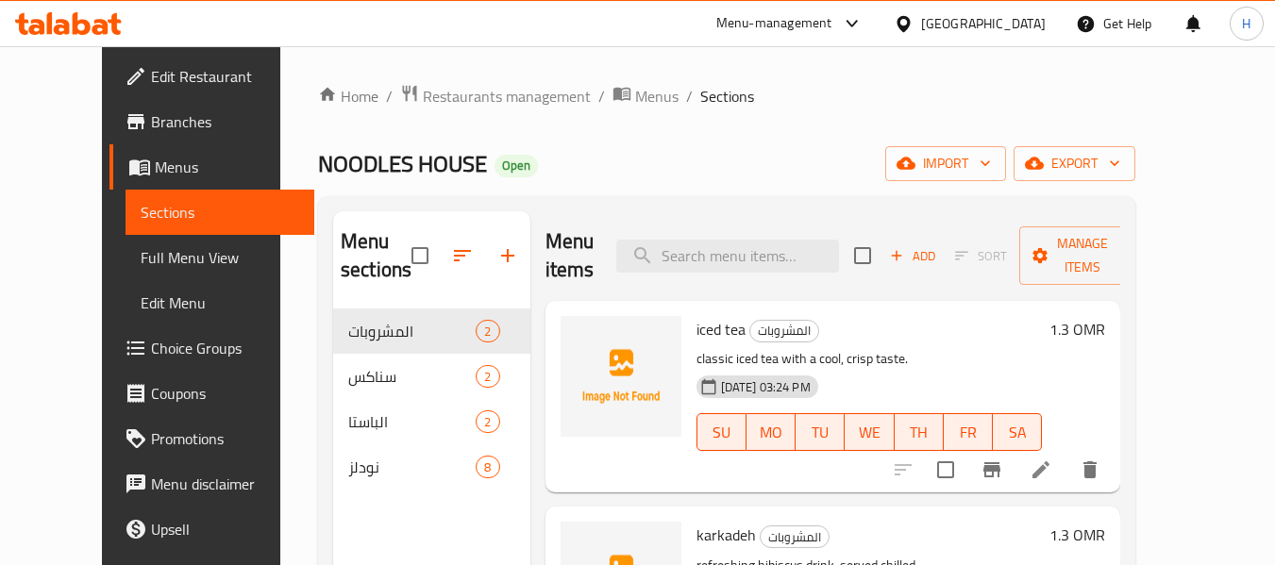
click at [1013, 32] on div "Oman" at bounding box center [983, 23] width 125 height 21
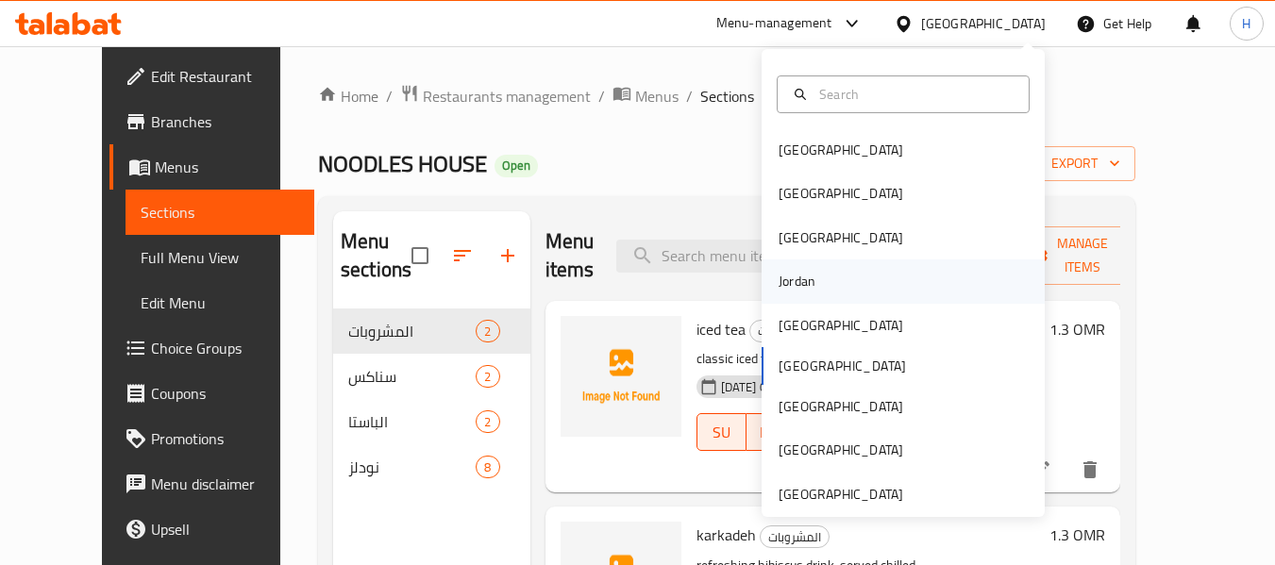
click at [823, 270] on div "Jordan" at bounding box center [903, 281] width 283 height 43
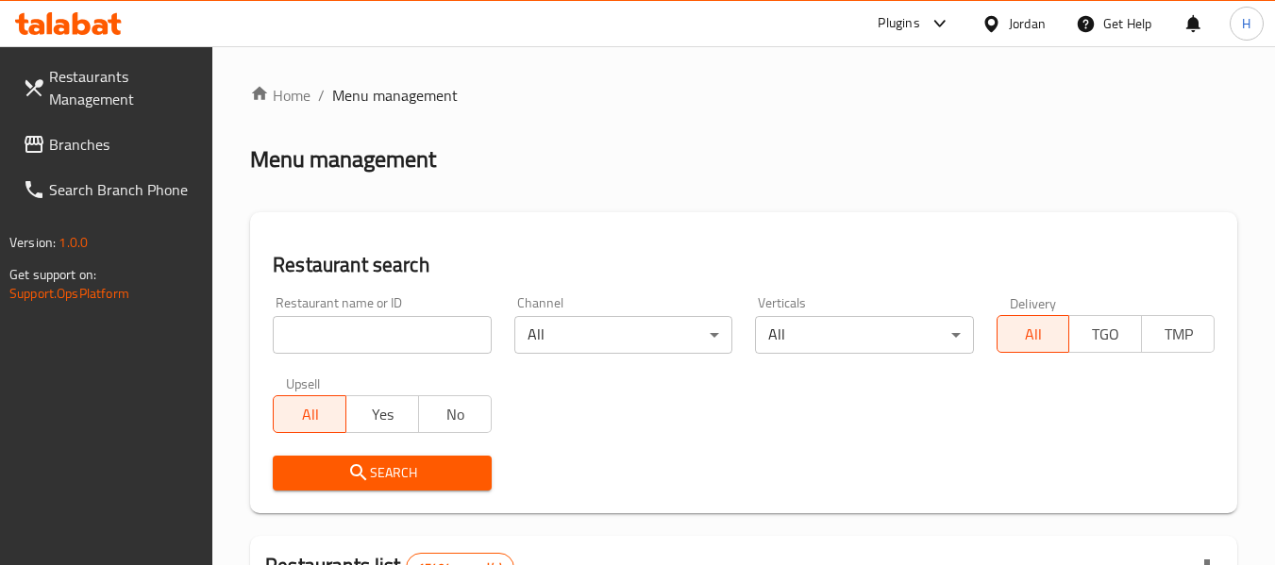
click at [169, 137] on span "Branches" at bounding box center [123, 144] width 149 height 23
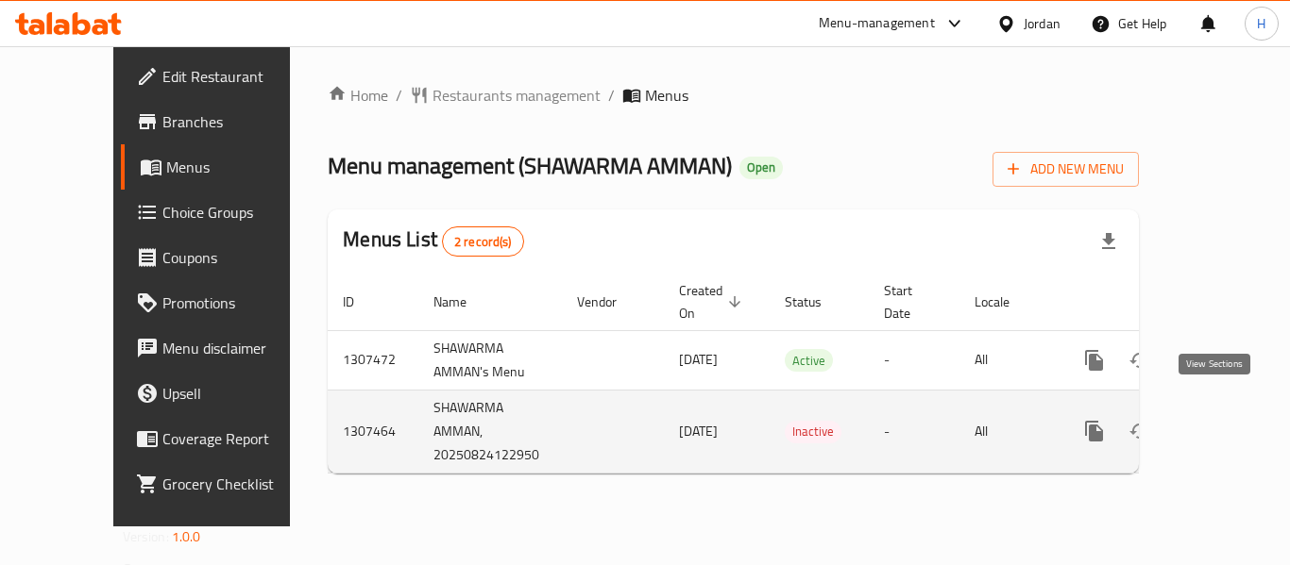
click at [1220, 420] on icon "enhanced table" at bounding box center [1230, 431] width 23 height 23
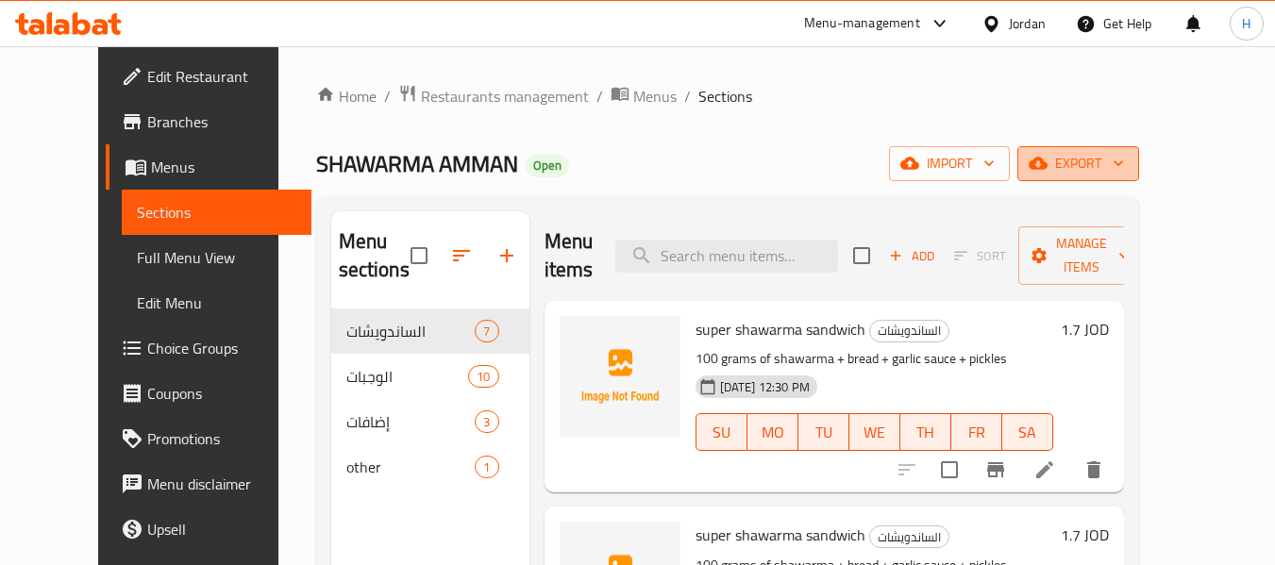
click at [1139, 148] on button "export" at bounding box center [1079, 163] width 122 height 35
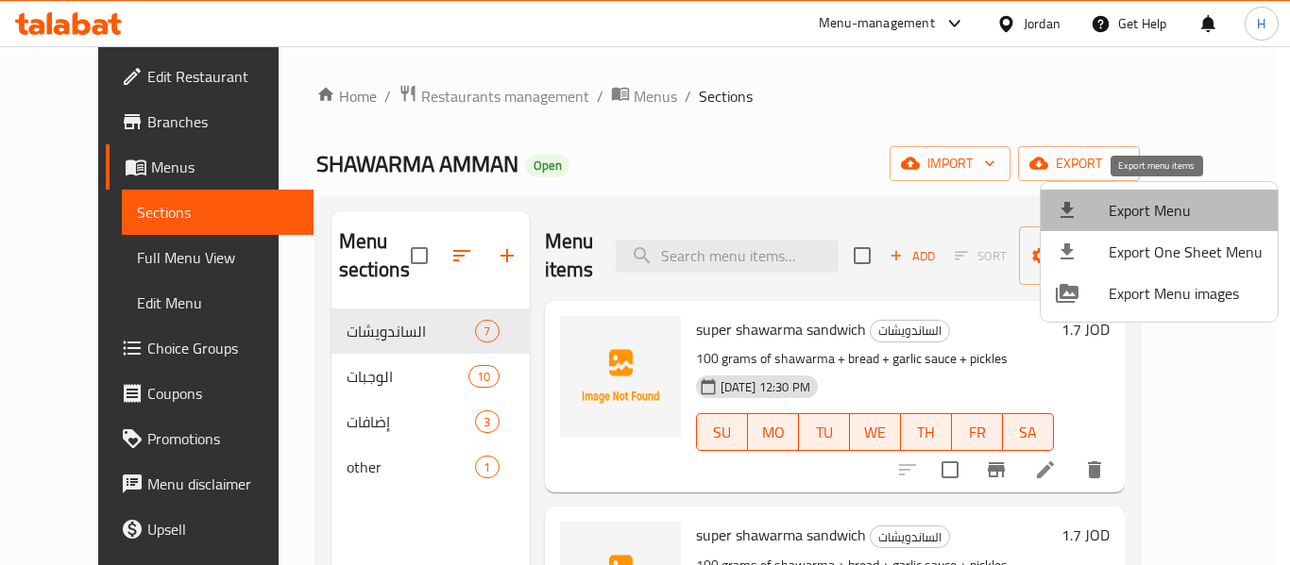
click at [1165, 222] on span "Export Menu" at bounding box center [1185, 210] width 154 height 23
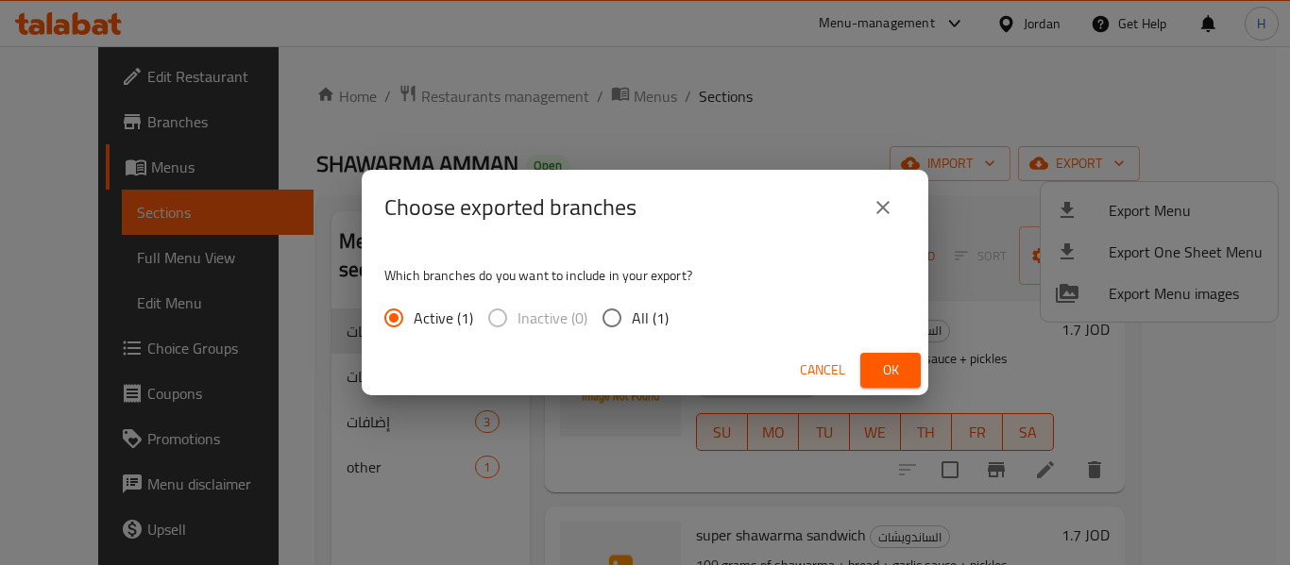
drag, startPoint x: 657, startPoint y: 314, endPoint x: 744, endPoint y: 350, distance: 94.0
click at [657, 315] on span "All (1)" at bounding box center [650, 318] width 37 height 23
click at [632, 315] on input "All (1)" at bounding box center [612, 318] width 40 height 40
radio input "true"
click at [910, 373] on button "Ok" at bounding box center [890, 370] width 60 height 35
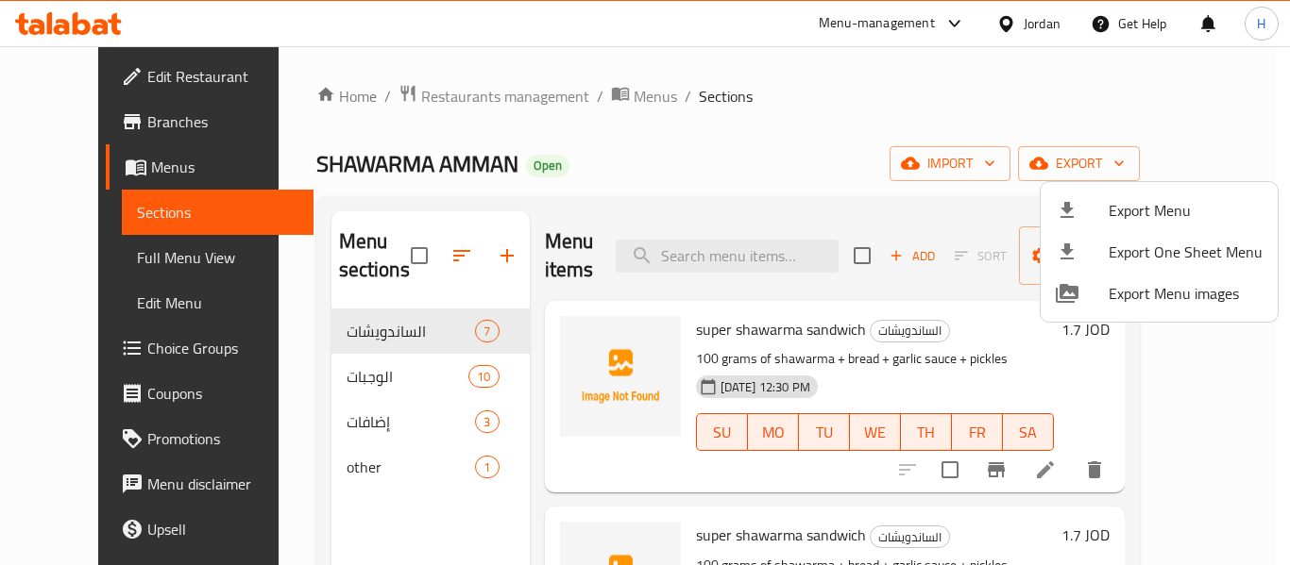
click at [590, 95] on div at bounding box center [645, 282] width 1290 height 565
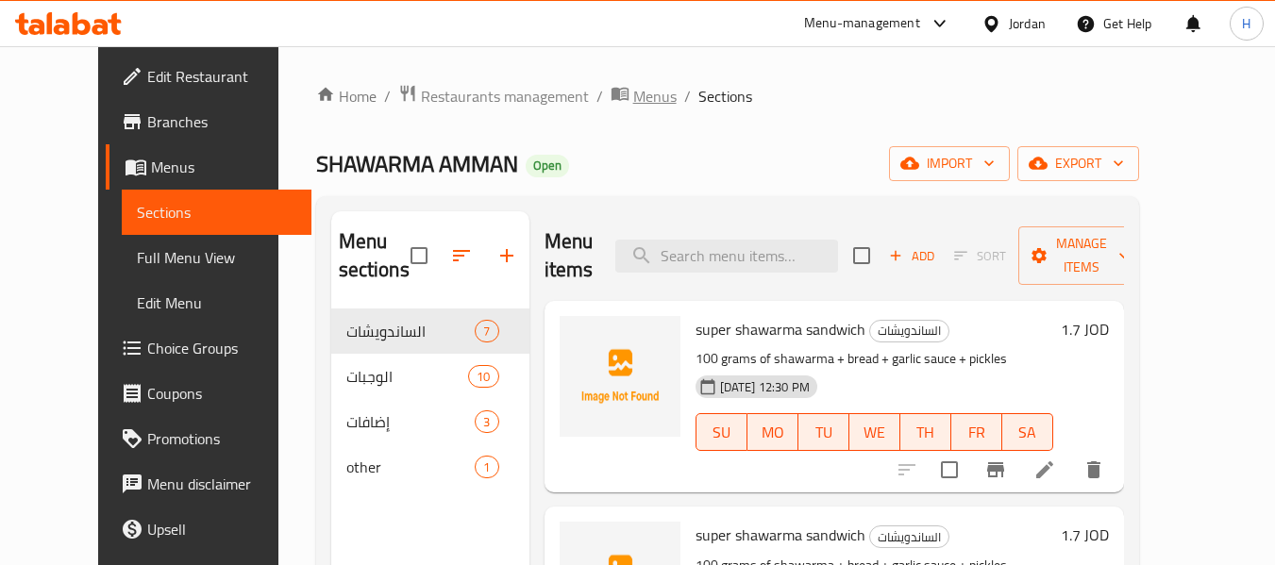
click at [633, 95] on span "Menus" at bounding box center [654, 96] width 43 height 23
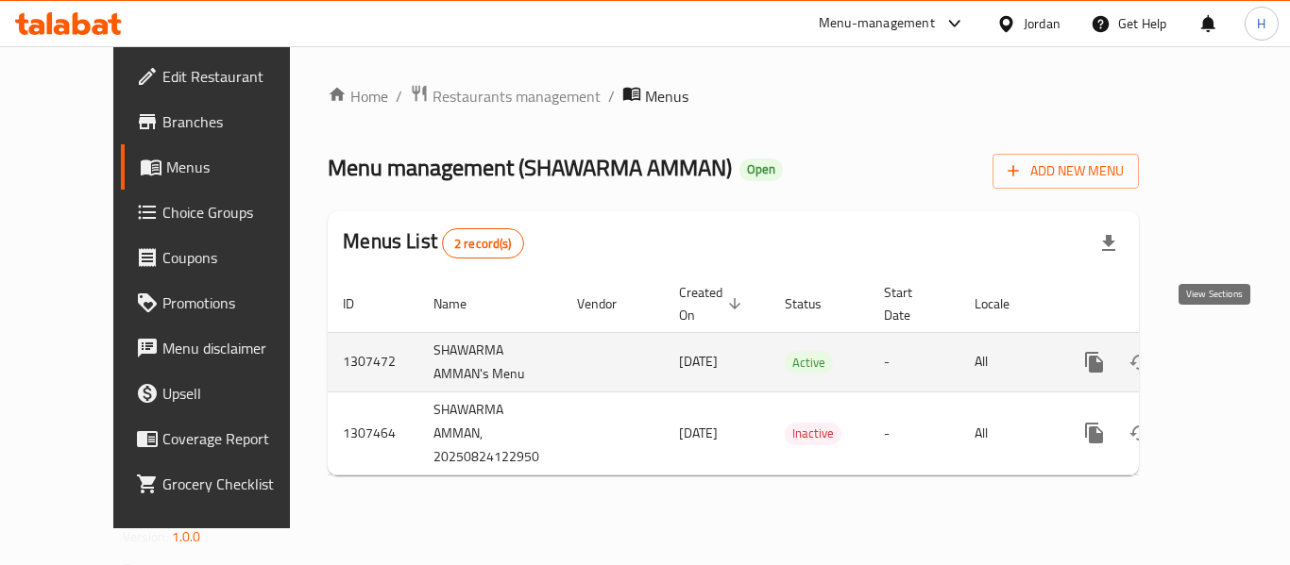
click at [1222, 354] on icon "enhanced table" at bounding box center [1230, 362] width 17 height 17
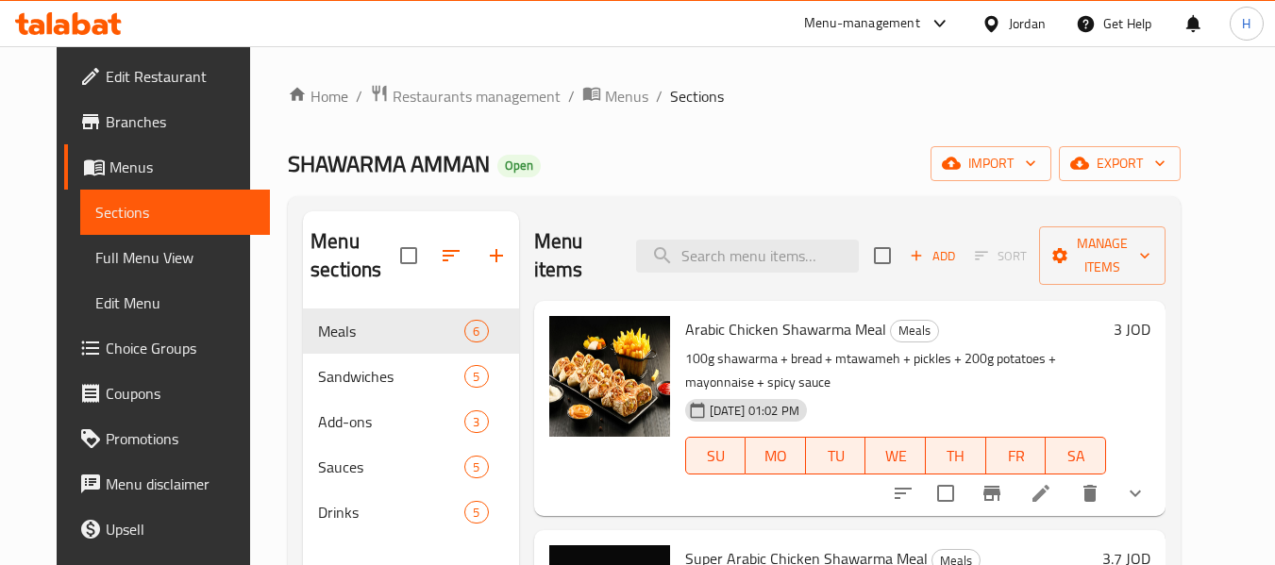
click at [76, 25] on icon at bounding box center [82, 23] width 18 height 23
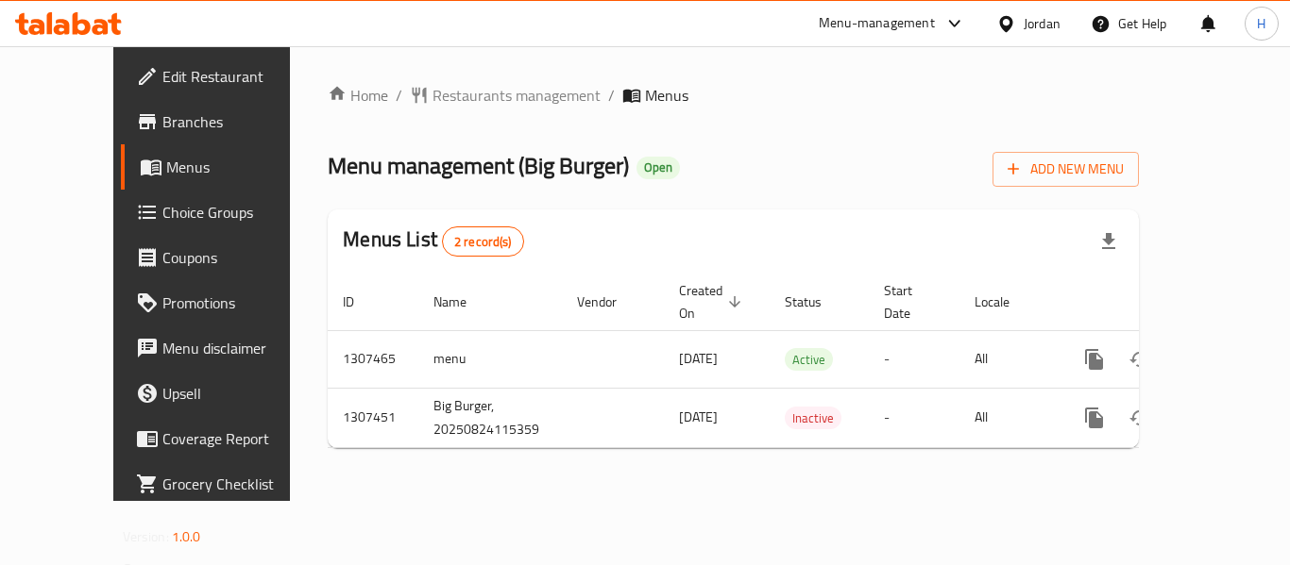
click at [843, 492] on div "Home / Restaurants management / Menus Menu management ( Big Burger ) Open Add N…" at bounding box center [733, 273] width 886 height 455
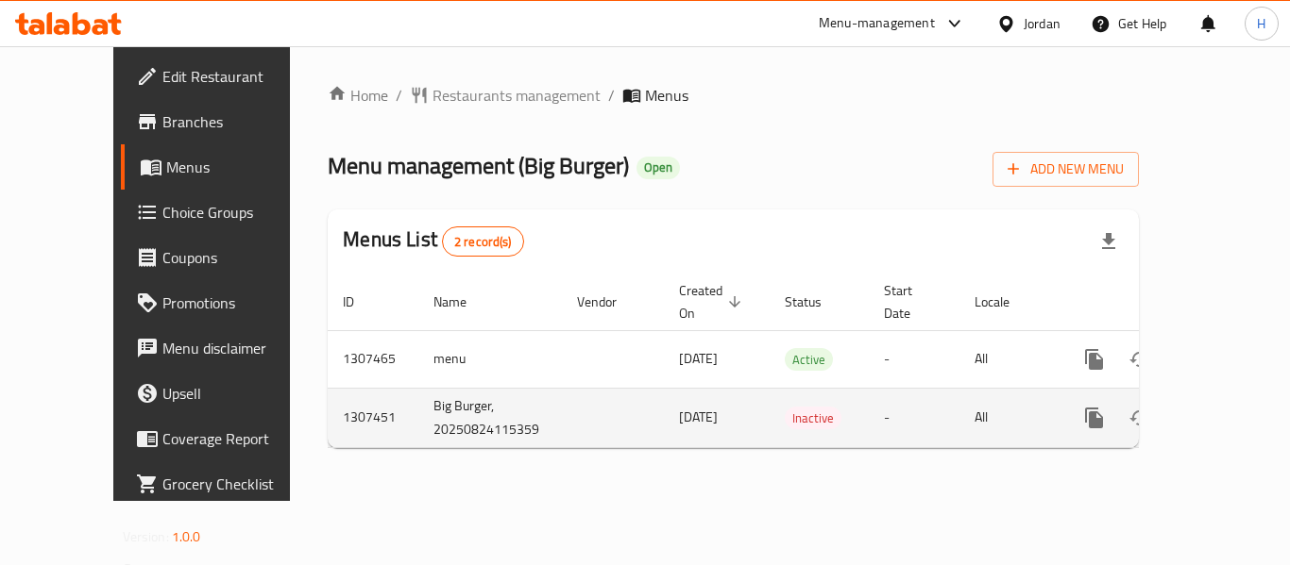
click at [1207, 399] on link "enhanced table" at bounding box center [1229, 418] width 45 height 45
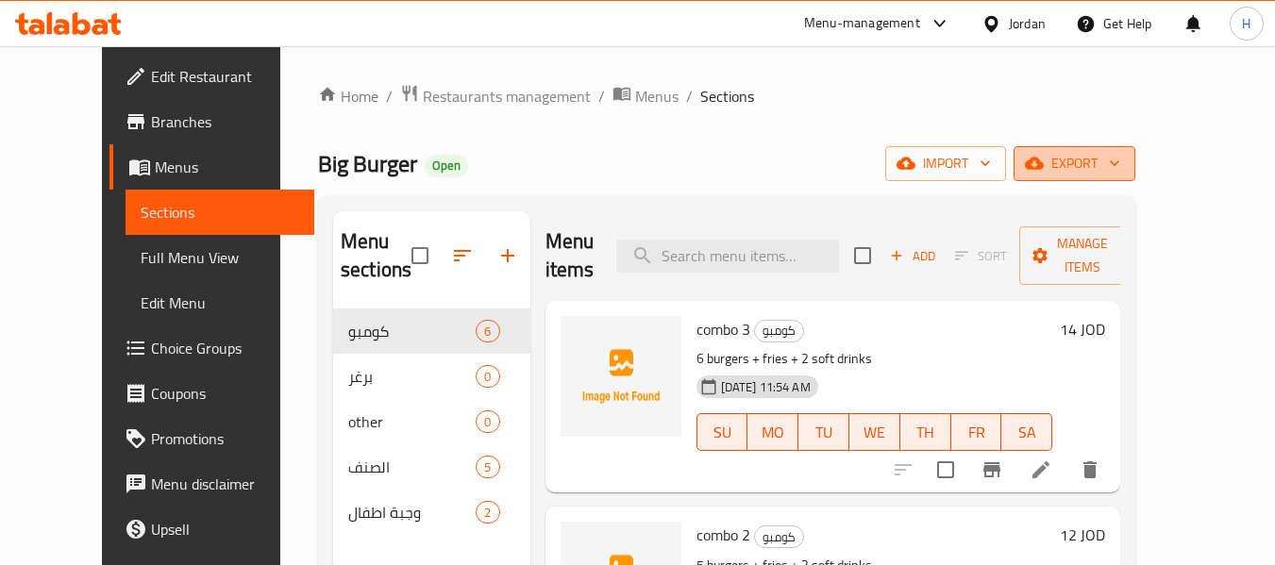
click at [1121, 171] on span "export" at bounding box center [1075, 164] width 92 height 24
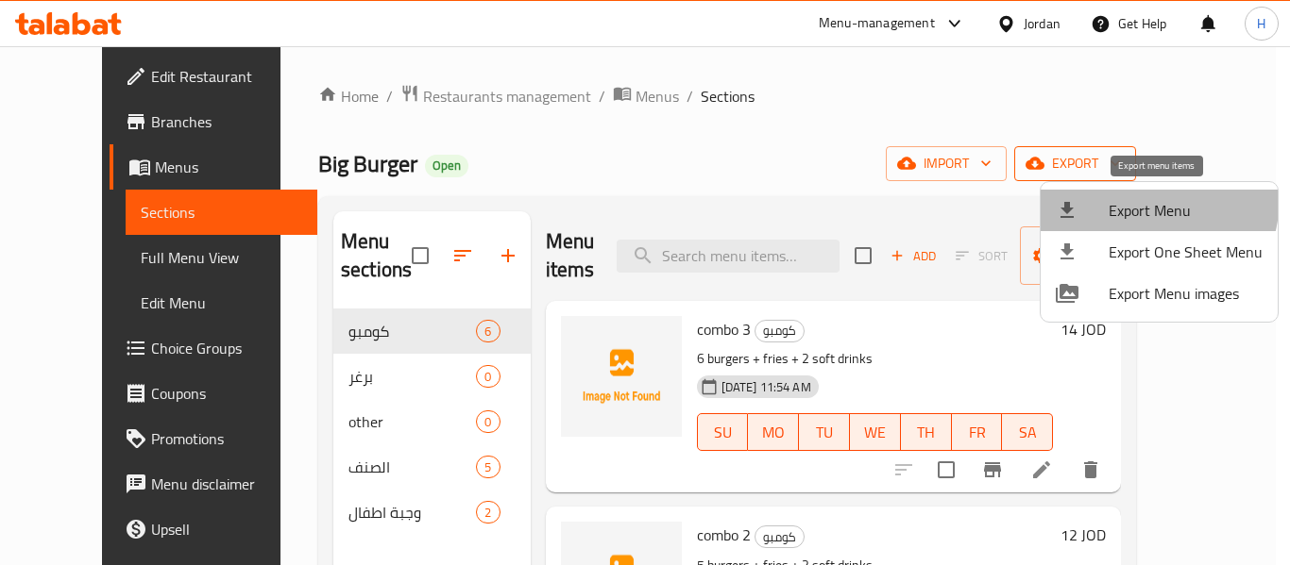
click at [1126, 199] on span "Export Menu" at bounding box center [1185, 210] width 154 height 23
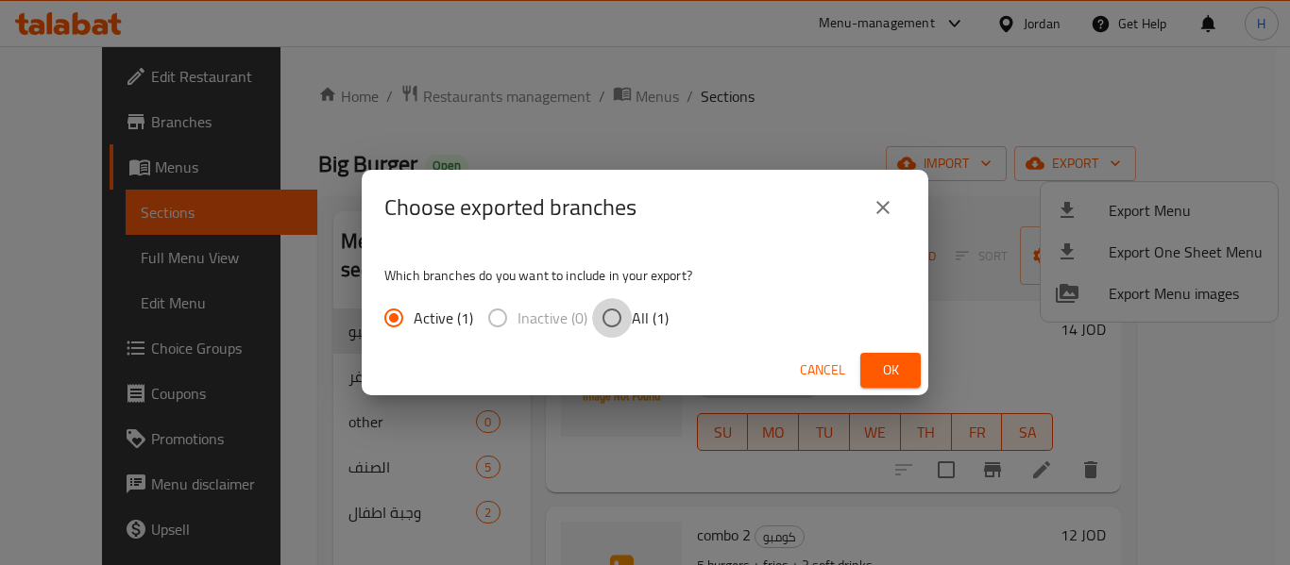
click at [623, 307] on input "All (1)" at bounding box center [612, 318] width 40 height 40
radio input "true"
click at [899, 363] on span "Ok" at bounding box center [890, 371] width 30 height 24
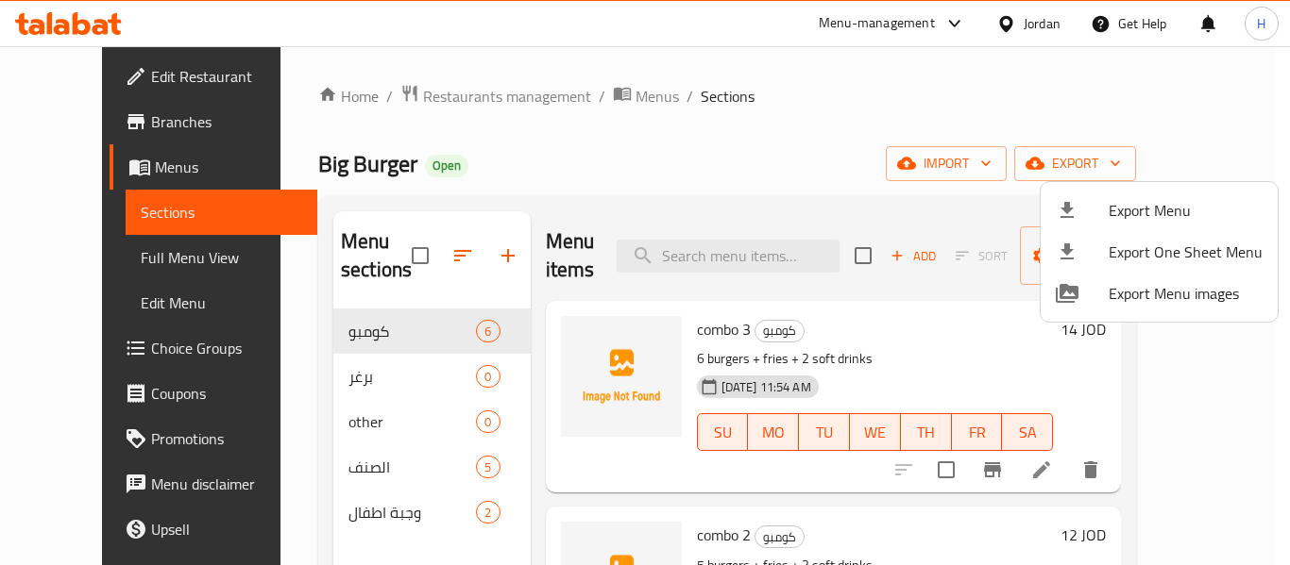
click at [583, 98] on div at bounding box center [645, 282] width 1290 height 565
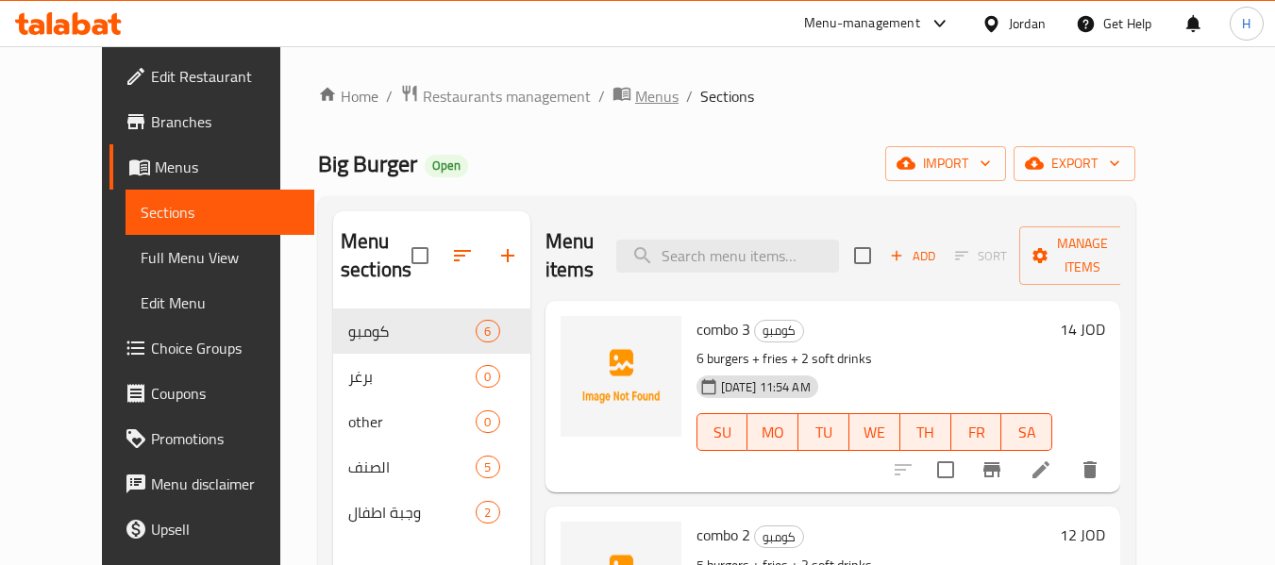
click at [635, 97] on span "Menus" at bounding box center [656, 96] width 43 height 23
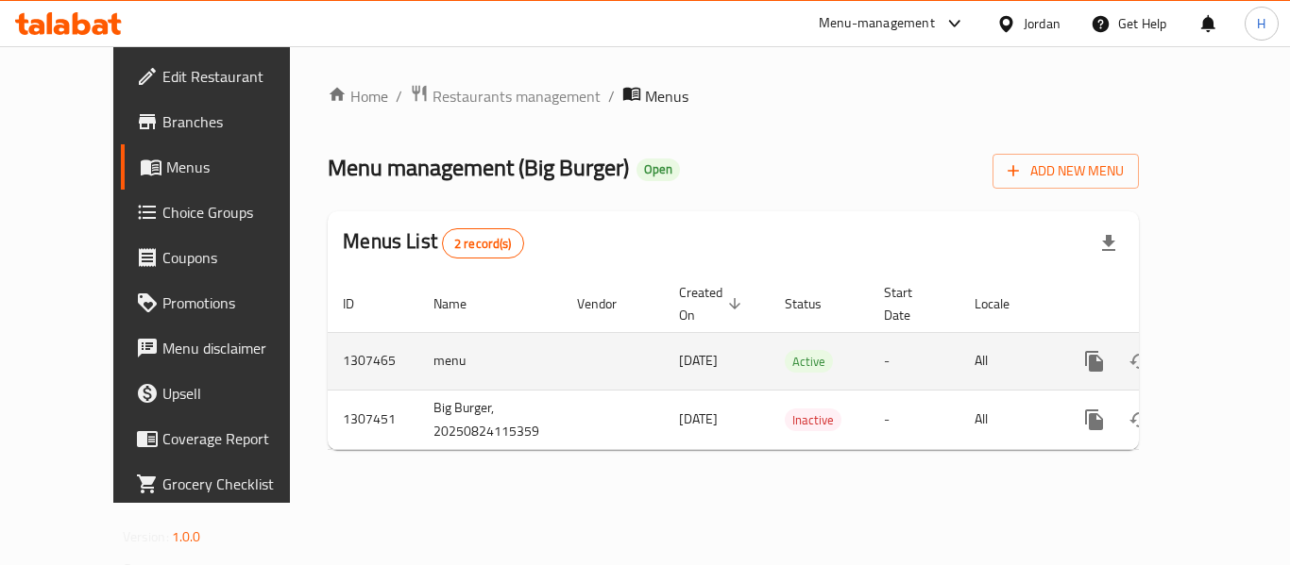
click at [1222, 353] on icon "enhanced table" at bounding box center [1230, 361] width 17 height 17
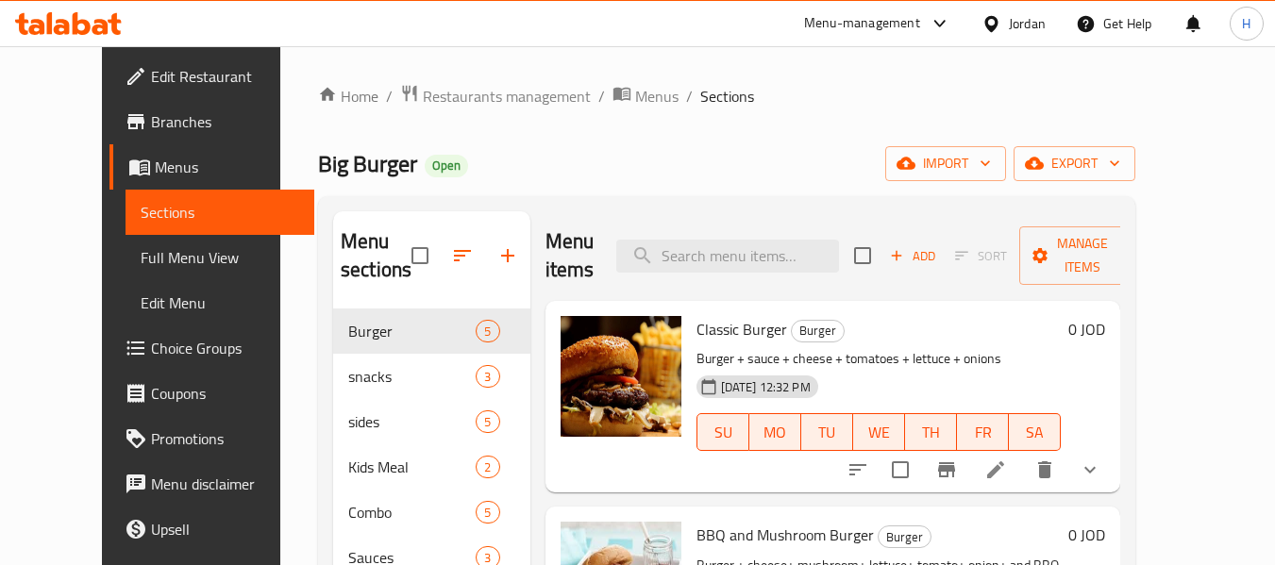
click at [1030, 10] on div "Jordan" at bounding box center [1014, 23] width 94 height 45
click at [1033, 17] on div "Jordan" at bounding box center [1027, 23] width 37 height 21
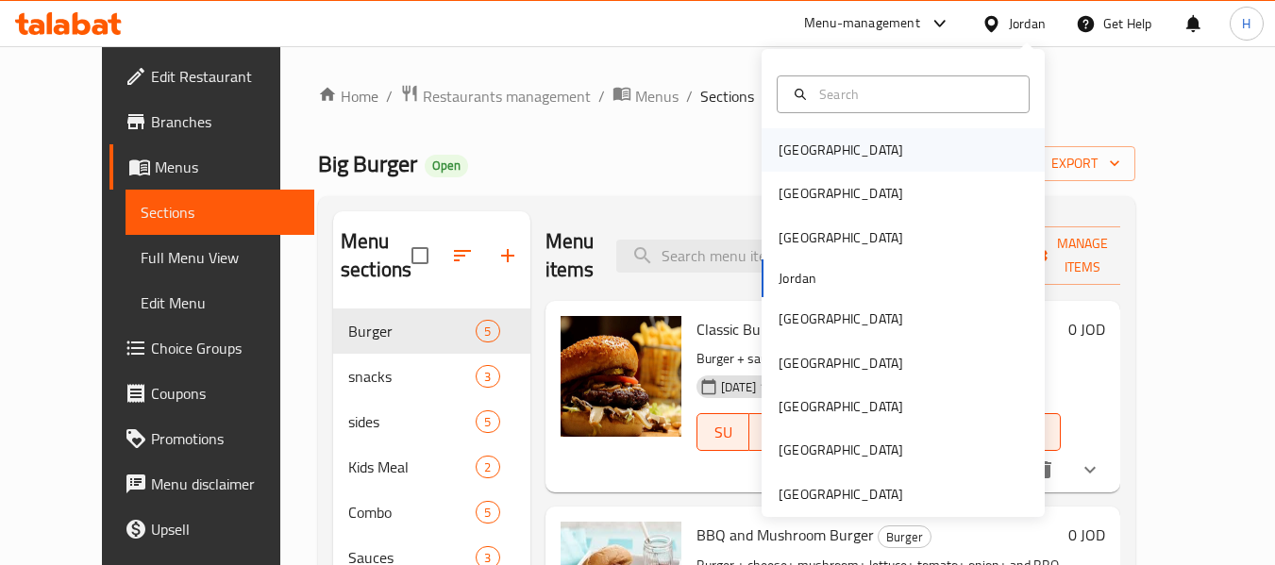
click at [819, 150] on div "Bahrain" at bounding box center [841, 149] width 155 height 43
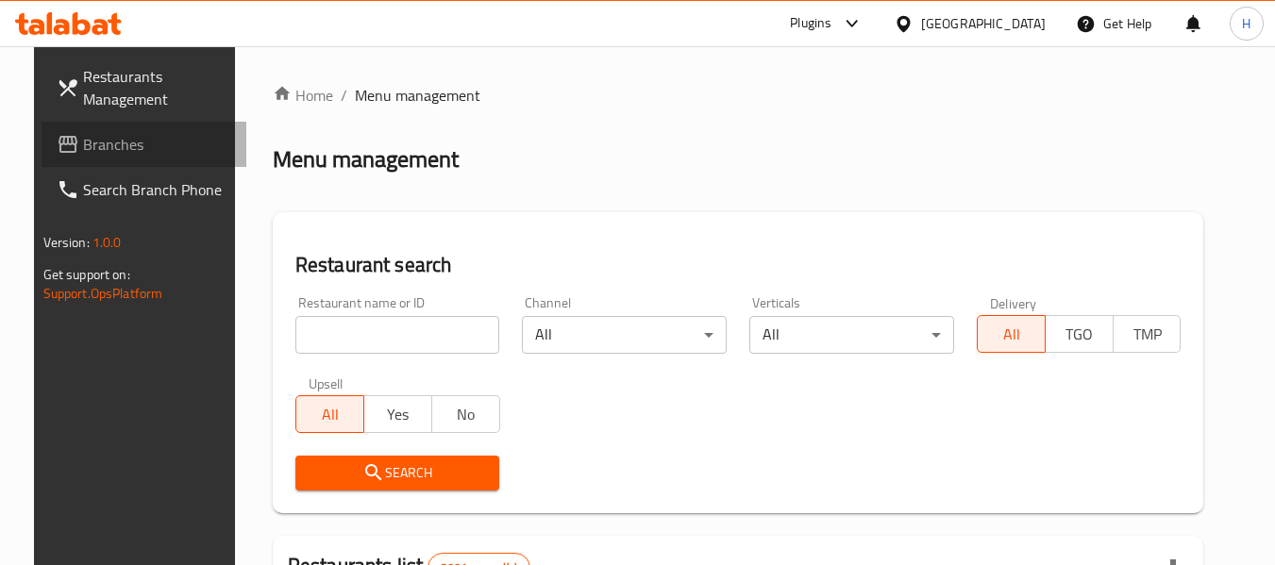
click at [57, 138] on icon at bounding box center [68, 144] width 23 height 23
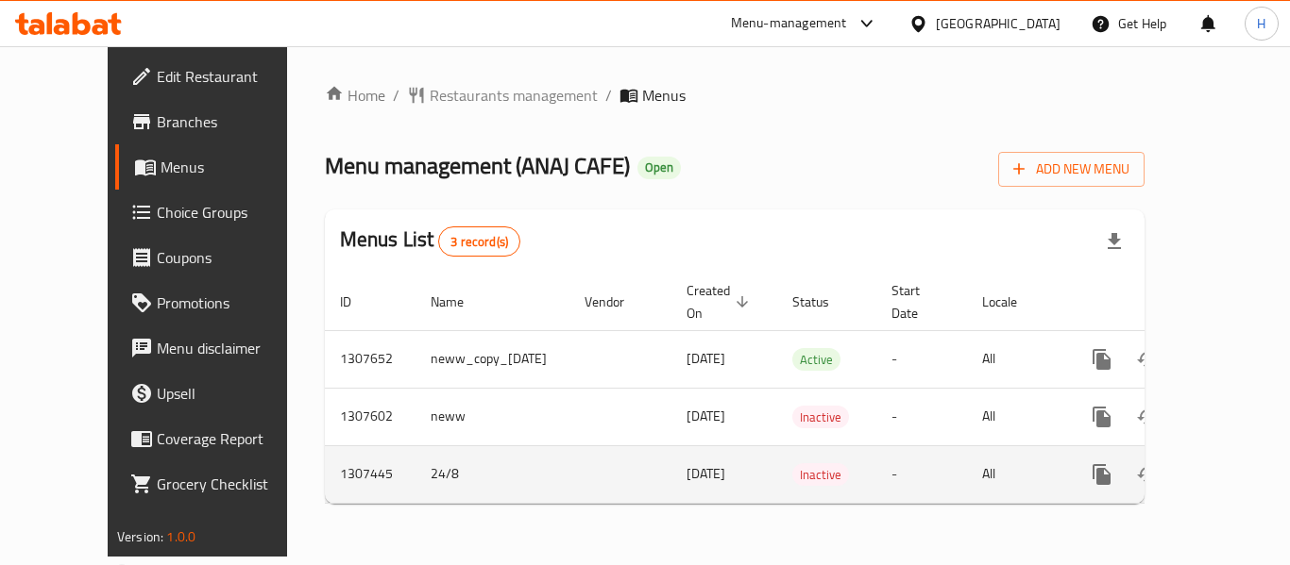
click at [415, 478] on td "24/8" at bounding box center [492, 475] width 154 height 58
click at [1226, 476] on icon "enhanced table" at bounding box center [1237, 475] width 23 height 23
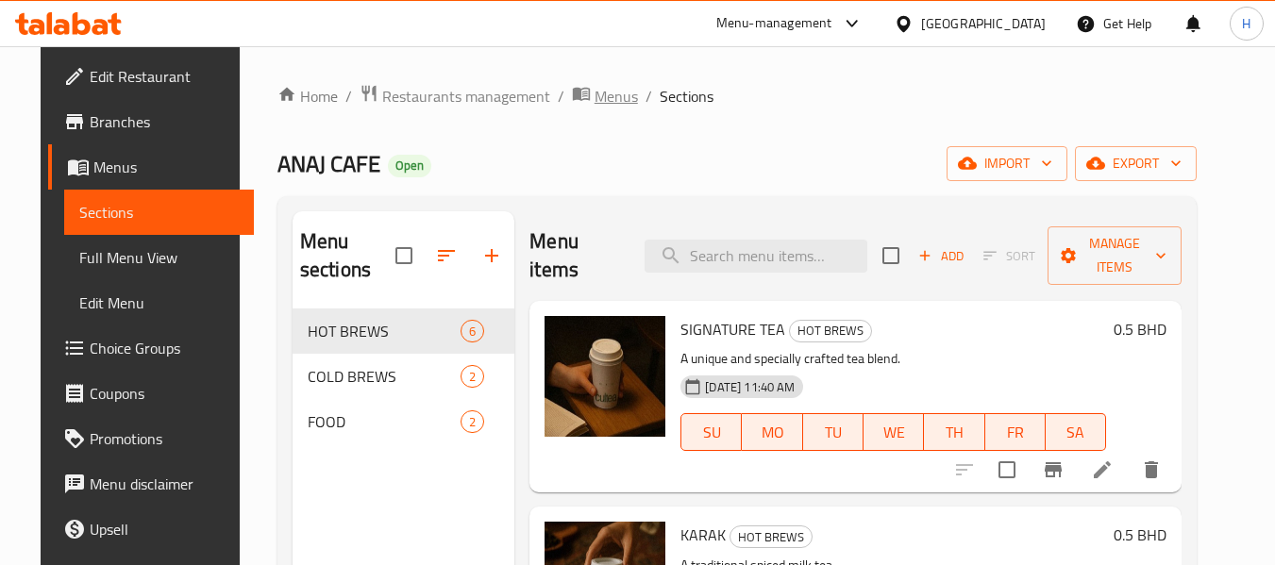
click at [595, 88] on span "Menus" at bounding box center [616, 96] width 43 height 23
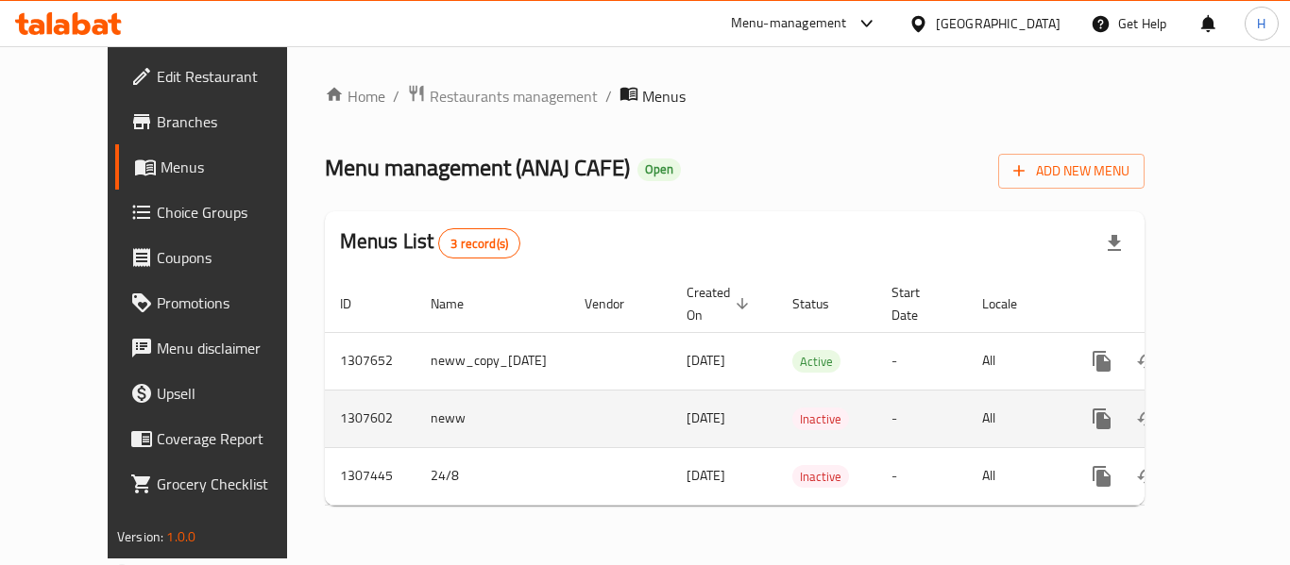
click at [325, 431] on td "1307602" at bounding box center [370, 419] width 91 height 58
click at [1232, 414] on link "enhanced table" at bounding box center [1237, 419] width 45 height 45
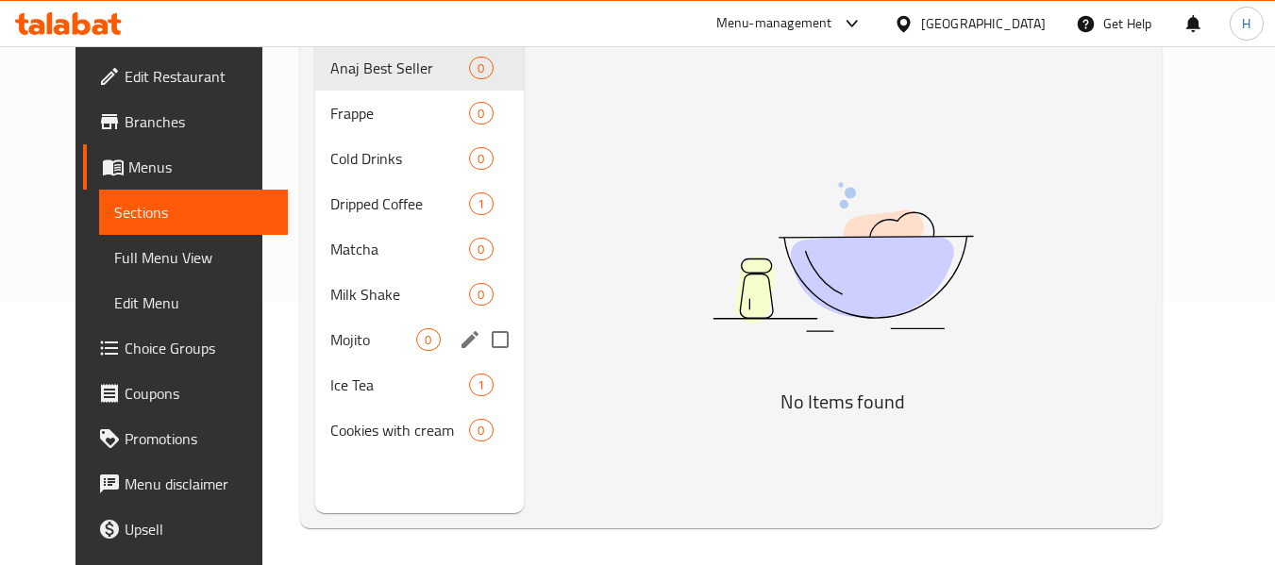
scroll to position [264, 0]
click at [417, 421] on span "0" at bounding box center [428, 430] width 22 height 18
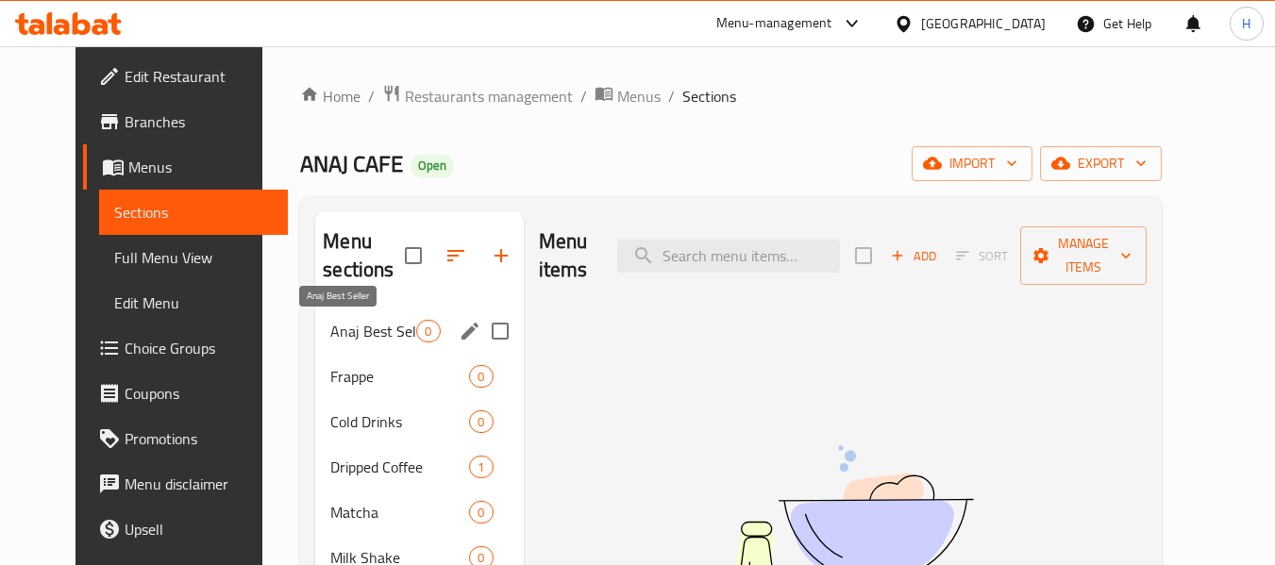
click at [359, 339] on span "Anaj Best Seller" at bounding box center [373, 331] width 86 height 23
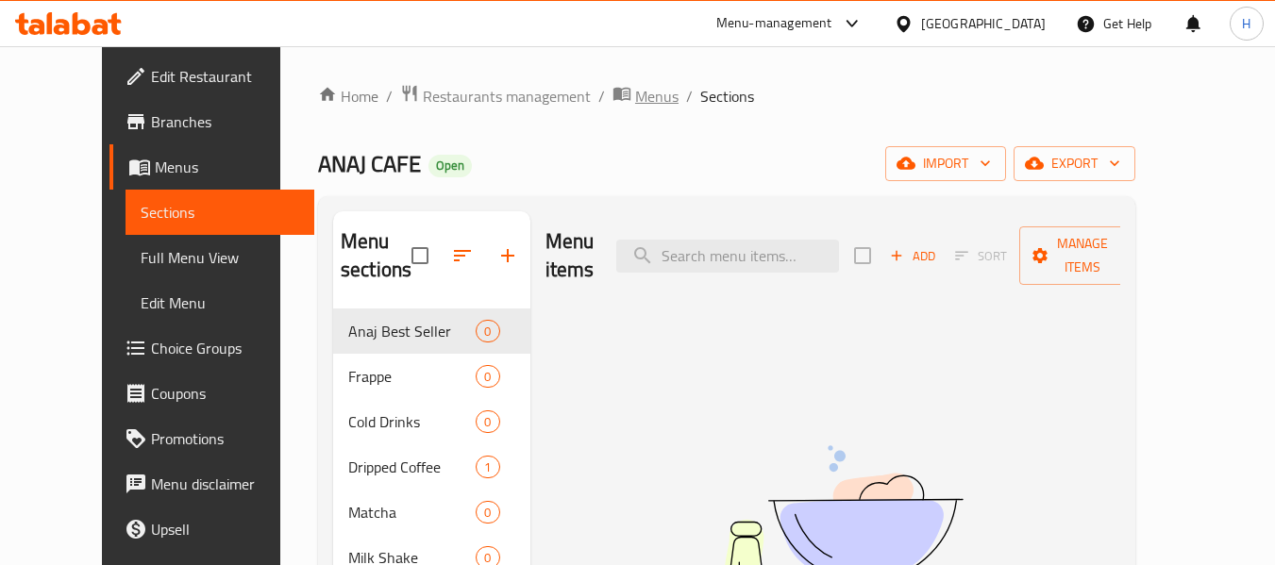
click at [613, 94] on span "breadcrumb" at bounding box center [624, 96] width 23 height 25
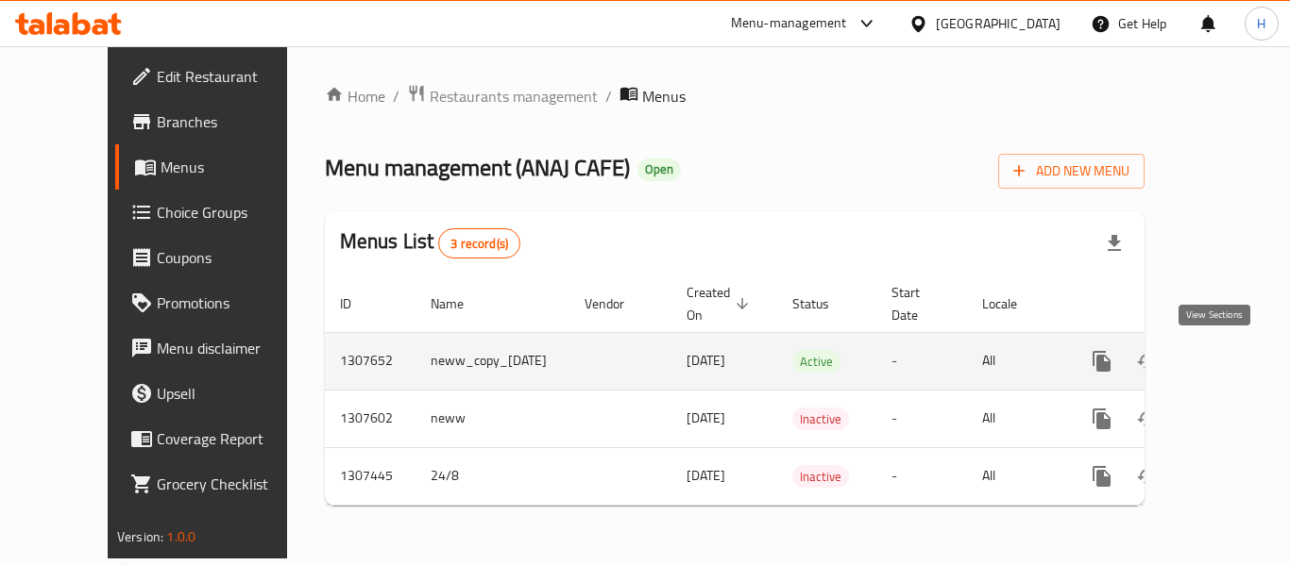
click at [1226, 355] on icon "enhanced table" at bounding box center [1237, 361] width 23 height 23
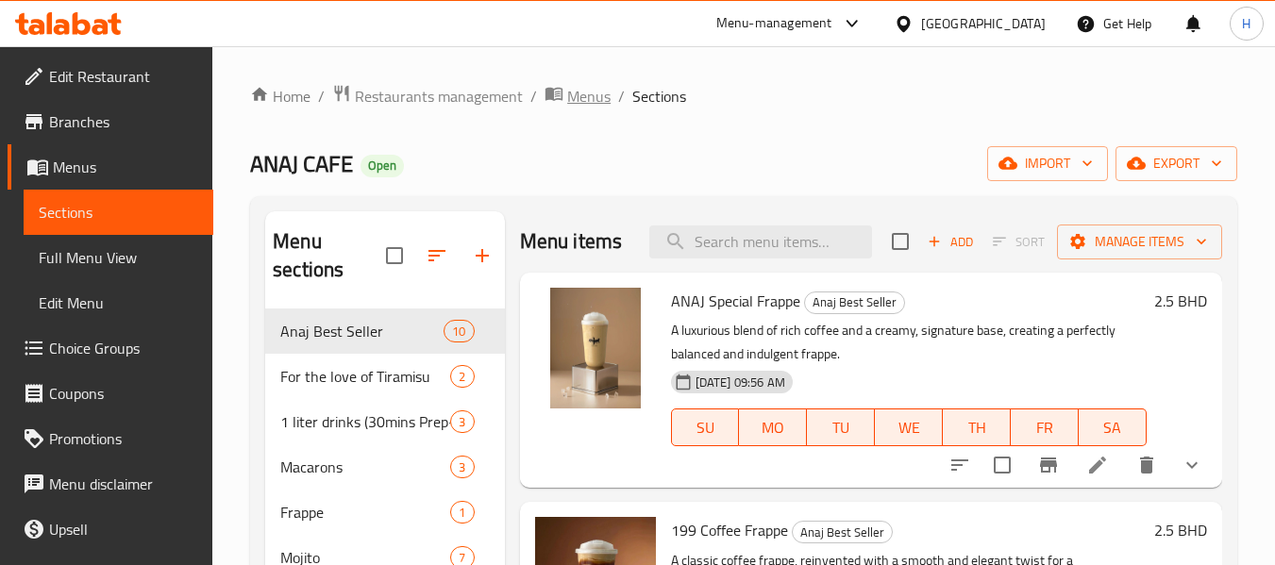
click at [588, 98] on span "Menus" at bounding box center [588, 96] width 43 height 23
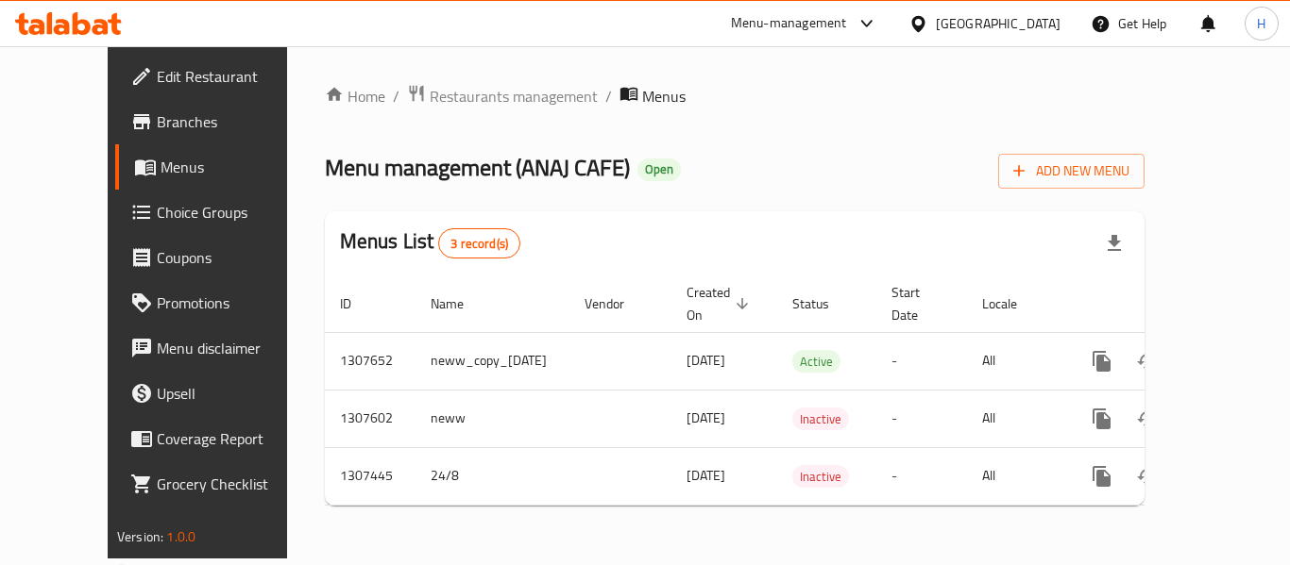
click at [1050, 25] on div "Bahrain" at bounding box center [998, 23] width 125 height 21
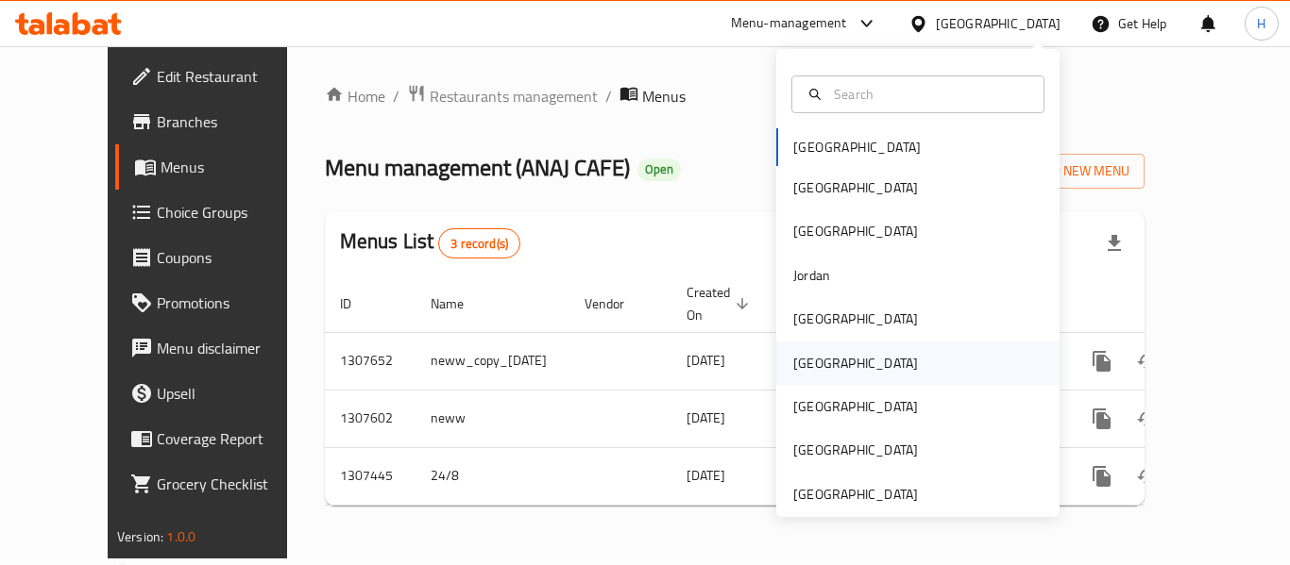
click at [811, 366] on div "[GEOGRAPHIC_DATA]" at bounding box center [855, 363] width 125 height 21
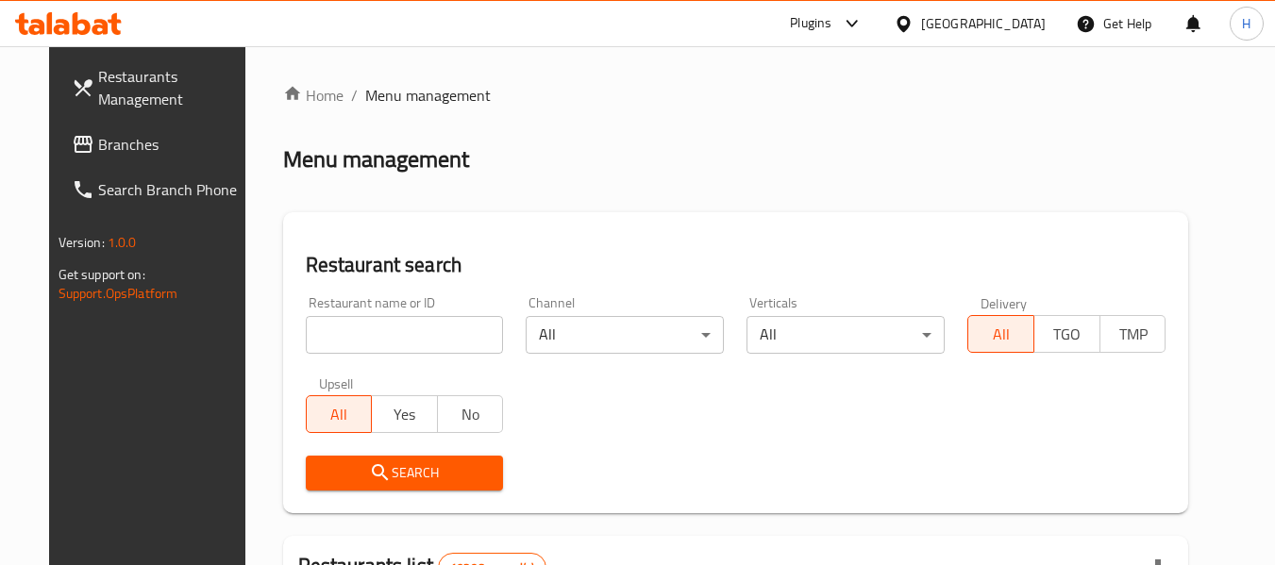
click at [74, 143] on icon at bounding box center [83, 144] width 19 height 17
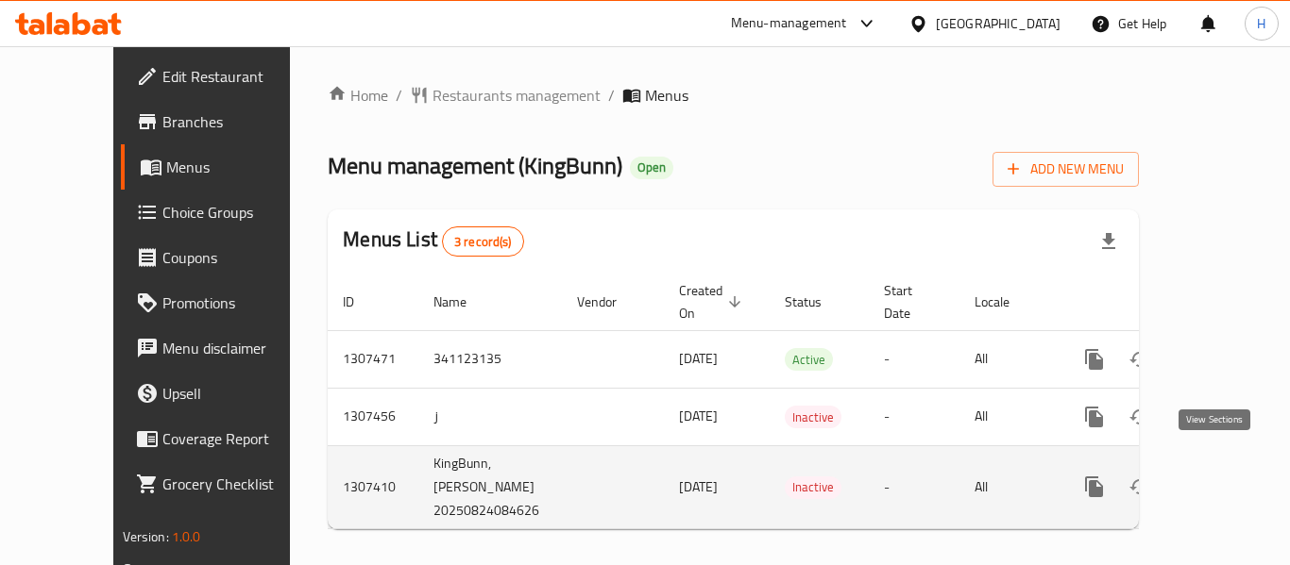
click at [1224, 476] on icon "enhanced table" at bounding box center [1230, 487] width 23 height 23
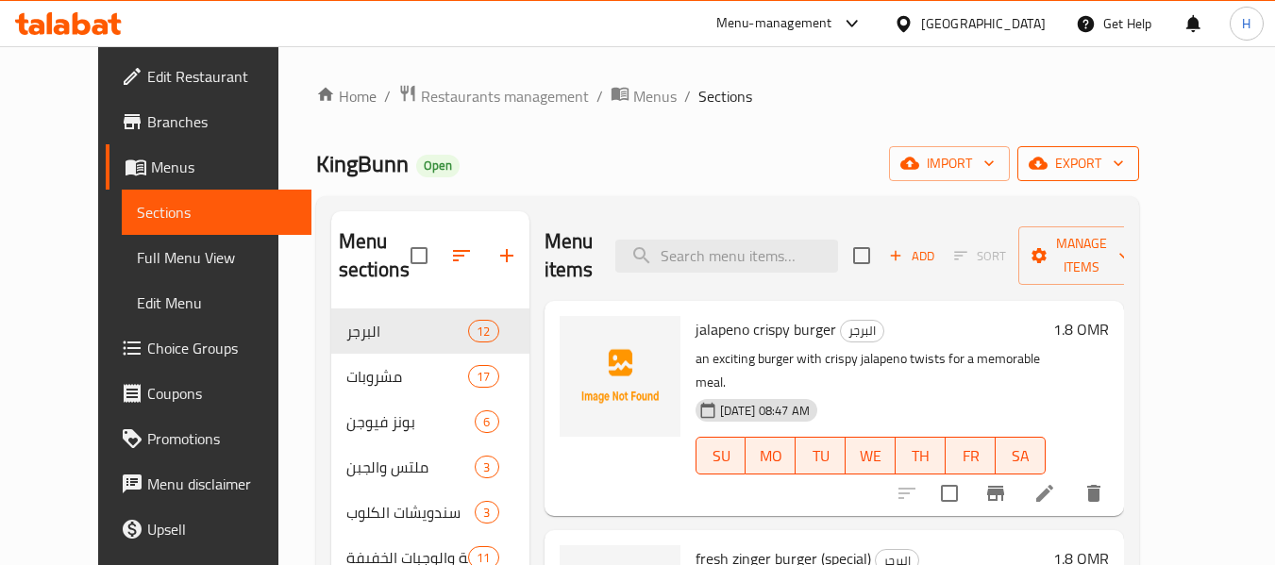
click at [1124, 160] on span "export" at bounding box center [1079, 164] width 92 height 24
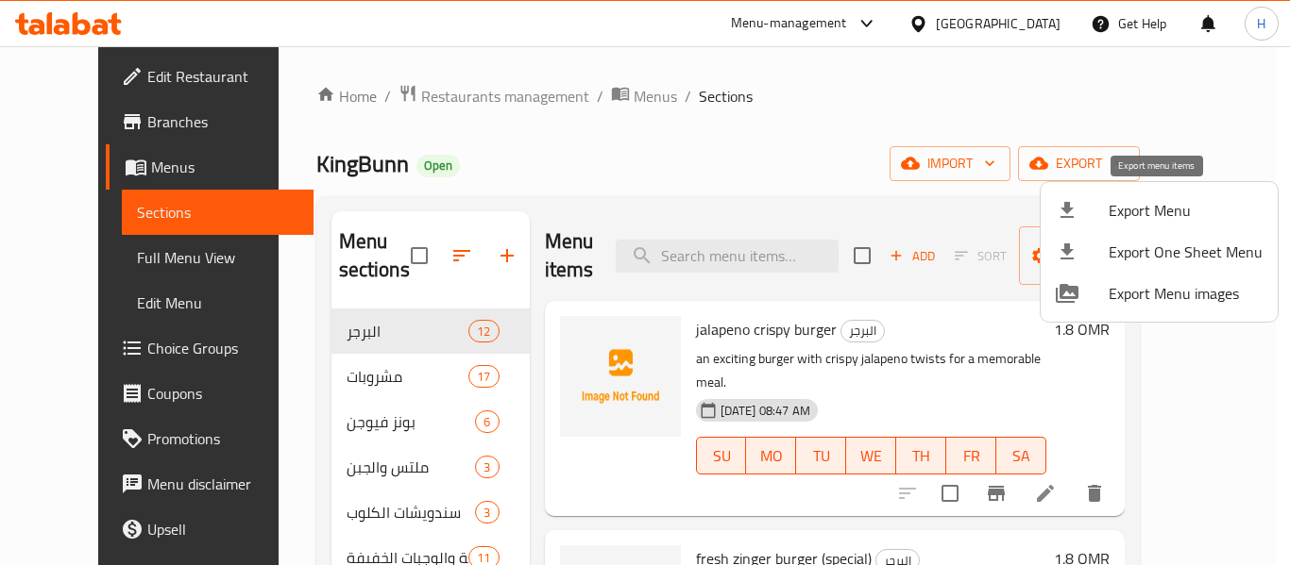
click at [1091, 203] on div at bounding box center [1081, 210] width 53 height 23
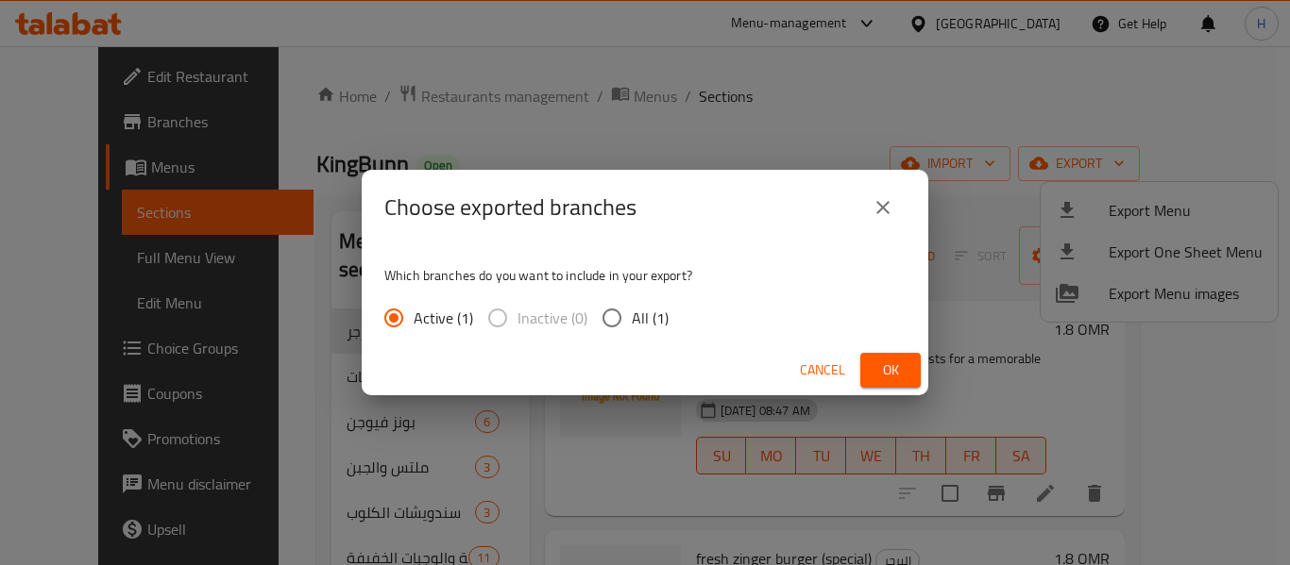
click at [662, 300] on label "All (1)" at bounding box center [630, 318] width 76 height 40
click at [632, 300] on input "All (1)" at bounding box center [612, 318] width 40 height 40
radio input "true"
click at [915, 363] on button "Ok" at bounding box center [890, 370] width 60 height 35
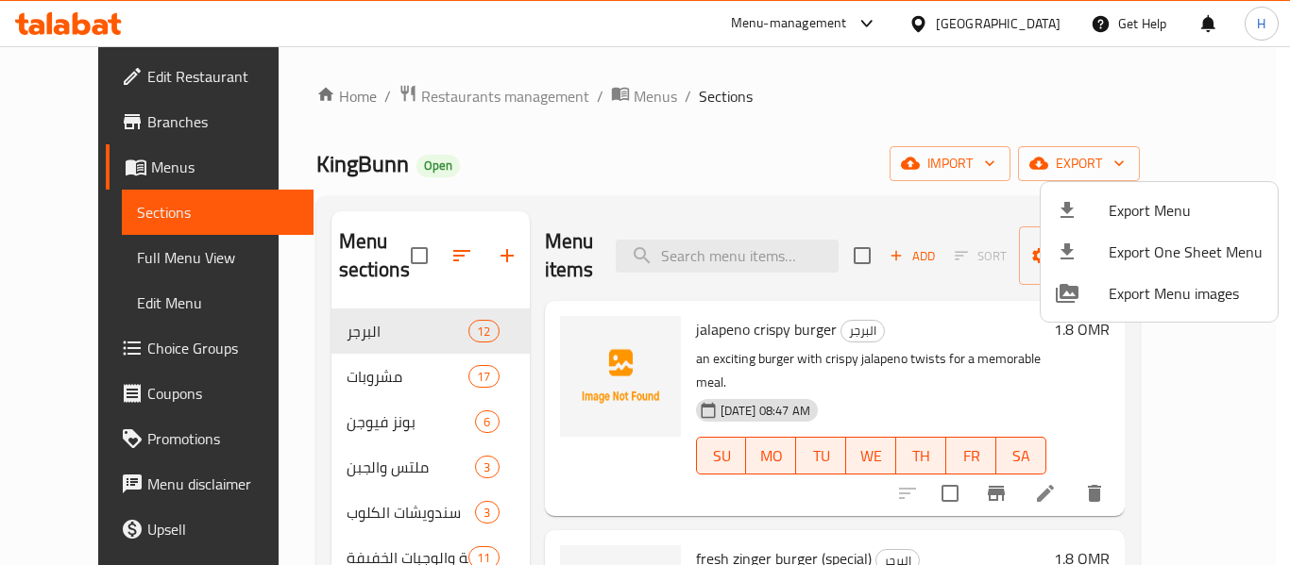
click at [573, 93] on div at bounding box center [645, 282] width 1290 height 565
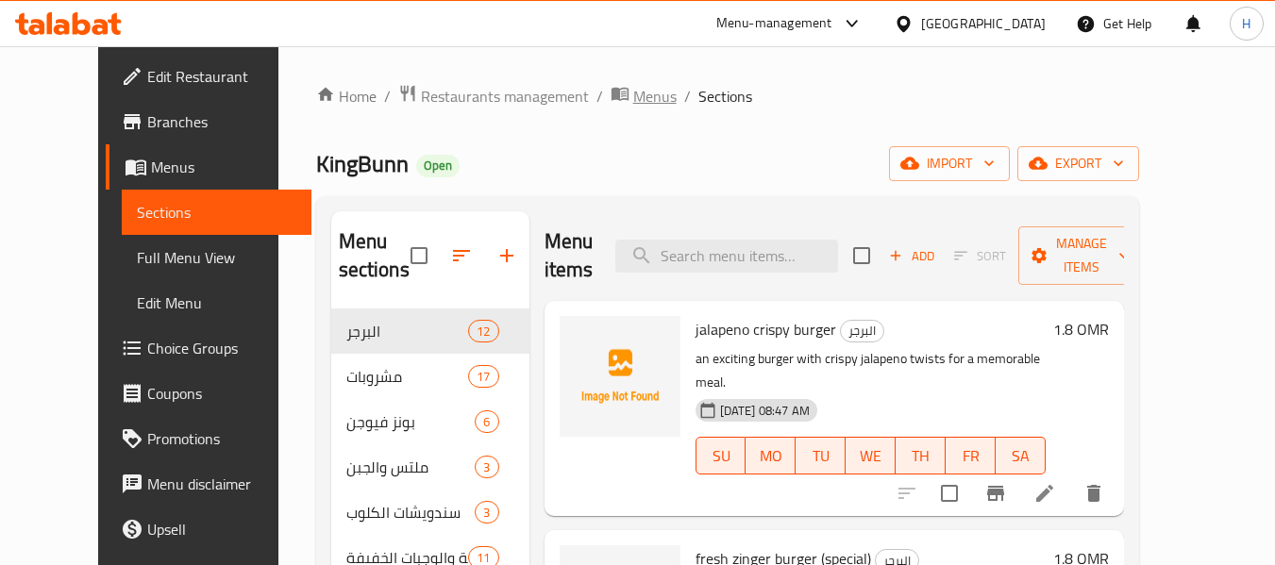
click at [633, 93] on span "Menus" at bounding box center [654, 96] width 43 height 23
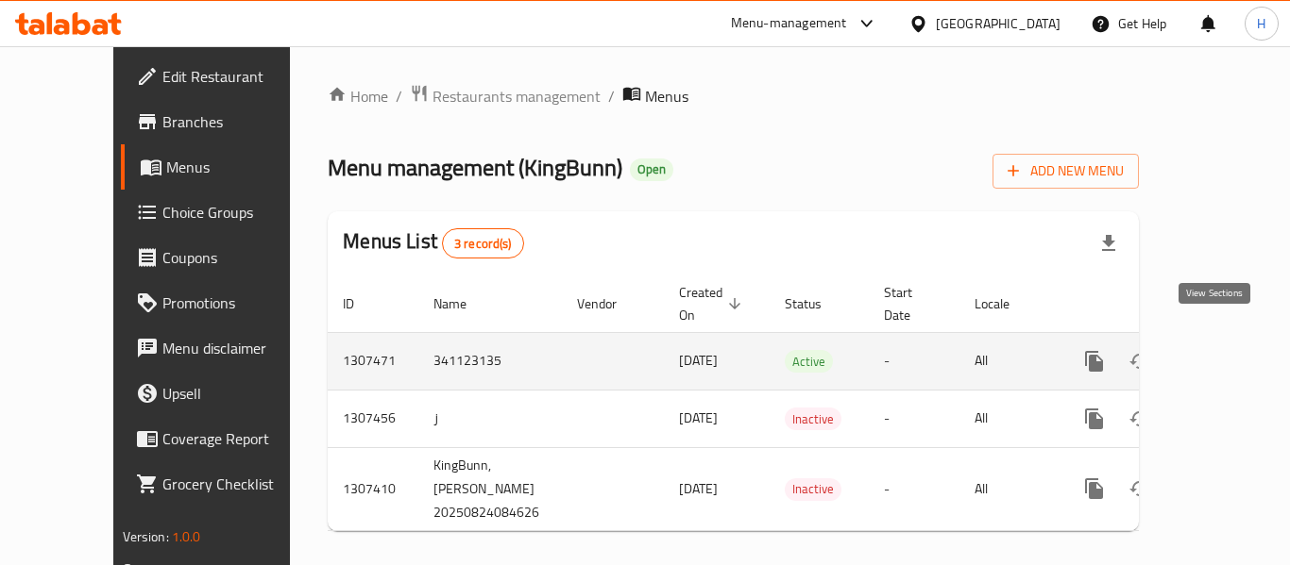
click at [1207, 343] on link "enhanced table" at bounding box center [1229, 361] width 45 height 45
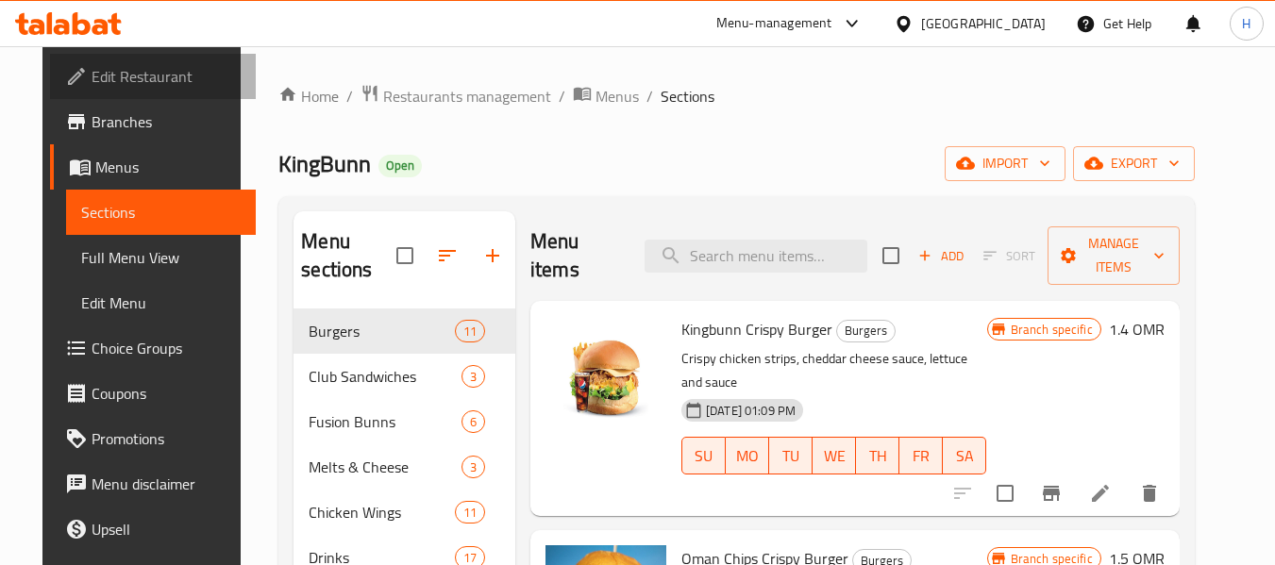
click at [113, 66] on span "Edit Restaurant" at bounding box center [166, 76] width 149 height 23
